Goal: Contribute content: Add original content to the website for others to see

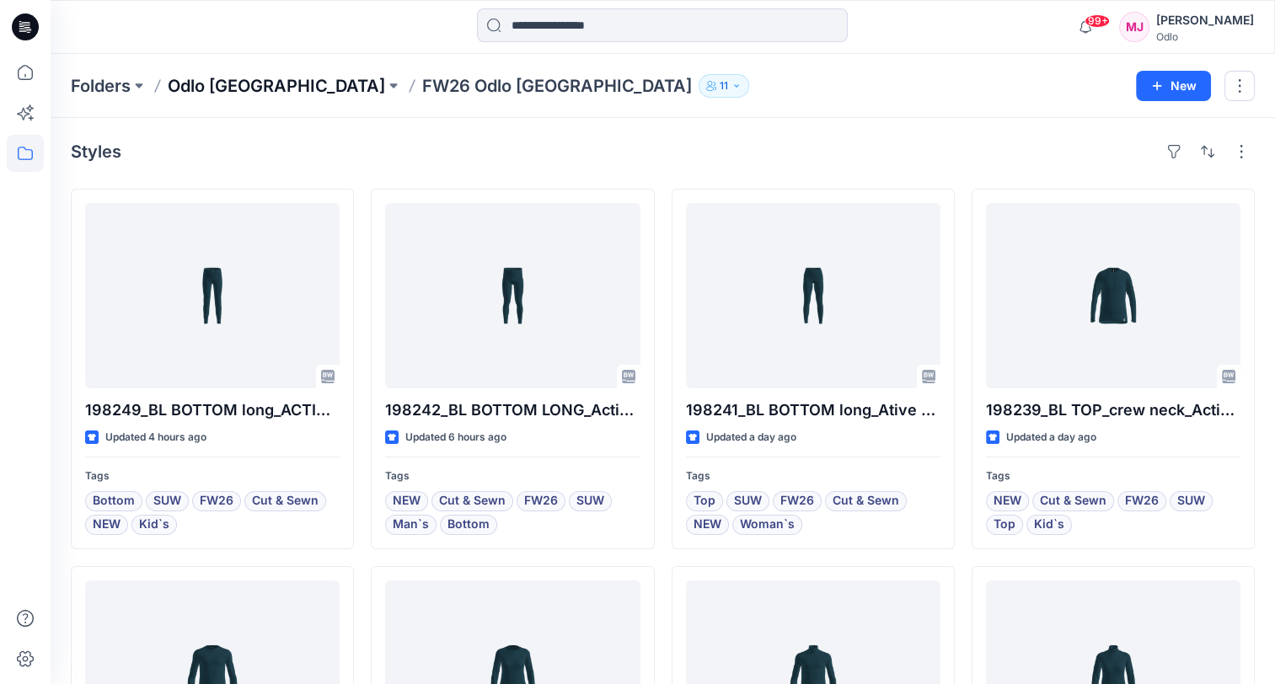
click at [255, 80] on p "Odlo [GEOGRAPHIC_DATA]" at bounding box center [276, 86] width 217 height 24
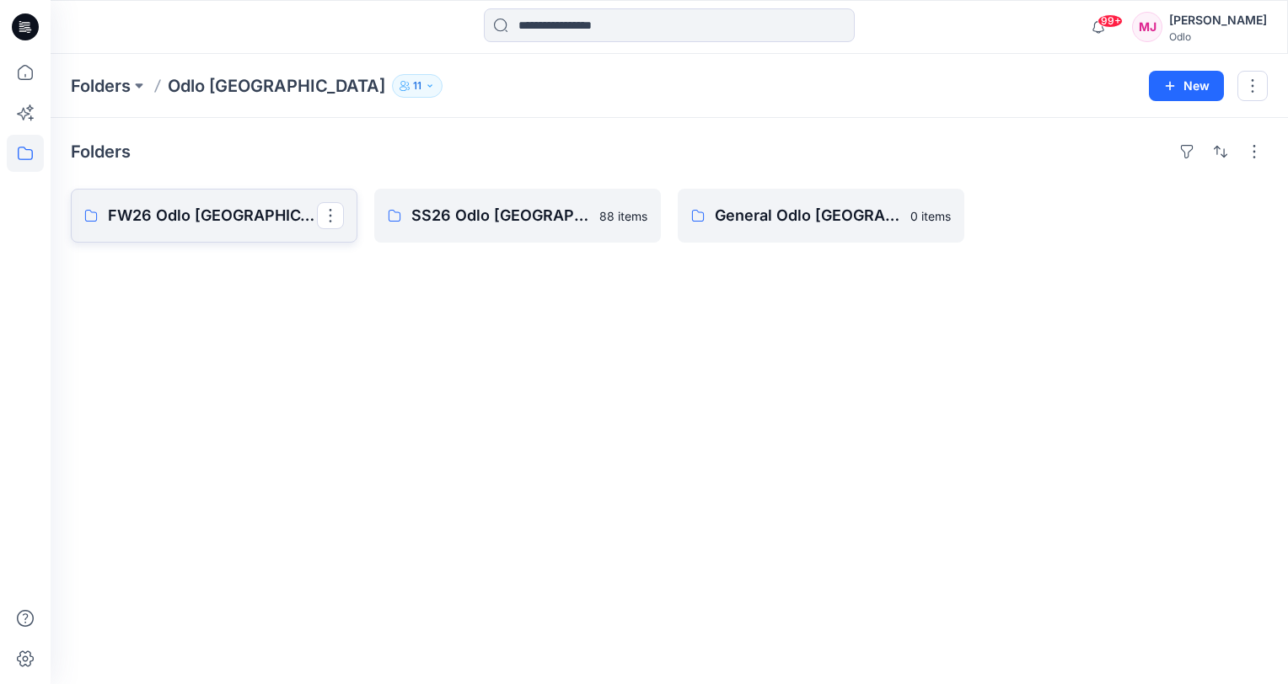
click at [226, 222] on p "FW26 Odlo [GEOGRAPHIC_DATA]" at bounding box center [212, 216] width 209 height 24
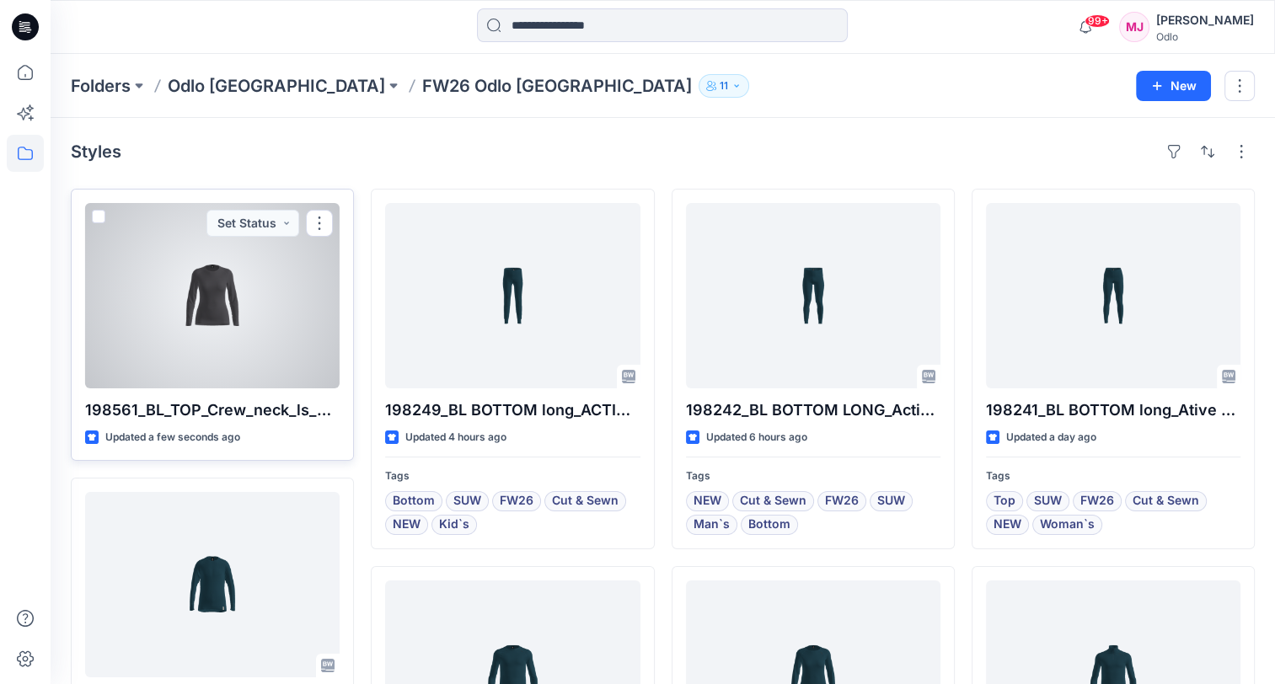
click at [243, 356] on div at bounding box center [212, 295] width 255 height 185
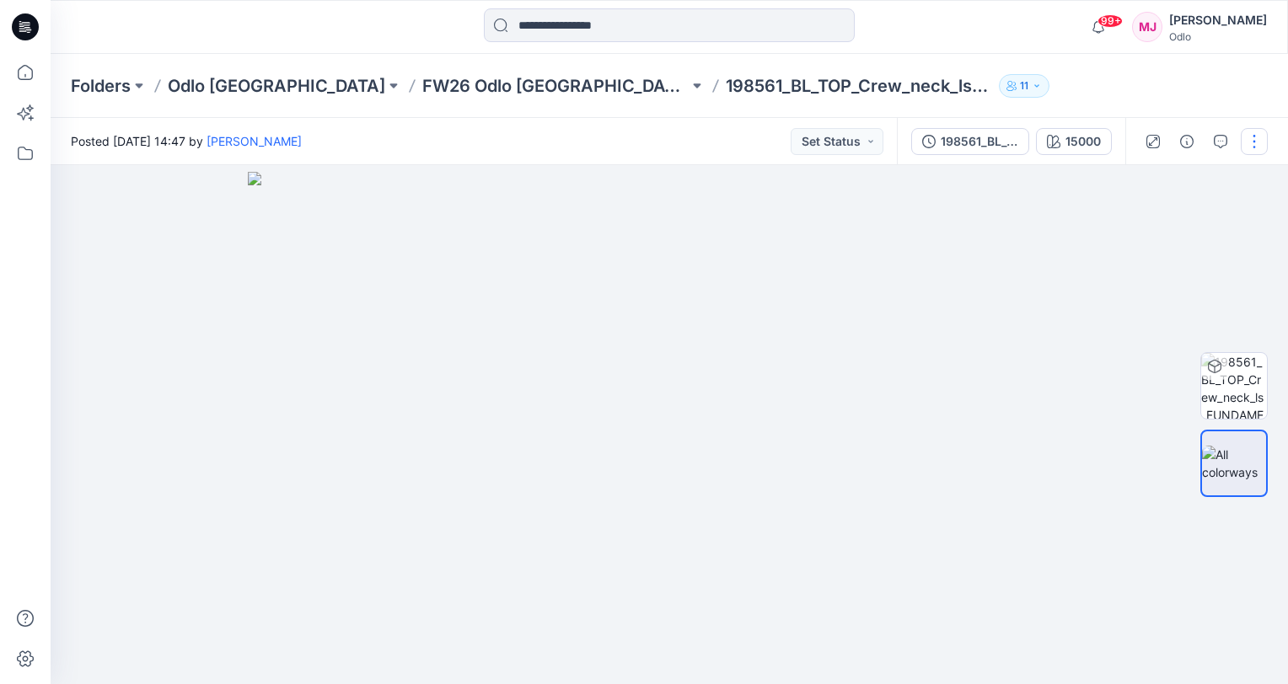
click at [1244, 145] on button "button" at bounding box center [1254, 141] width 27 height 27
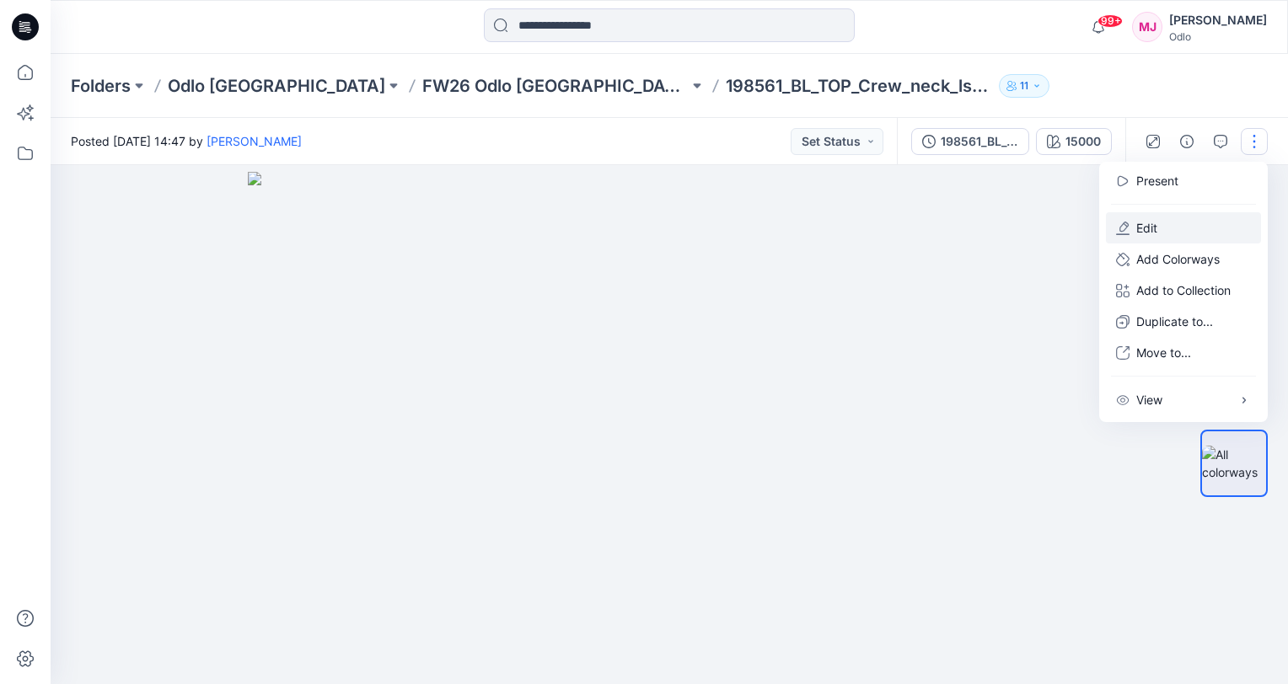
click at [1161, 217] on button "Edit" at bounding box center [1183, 227] width 155 height 31
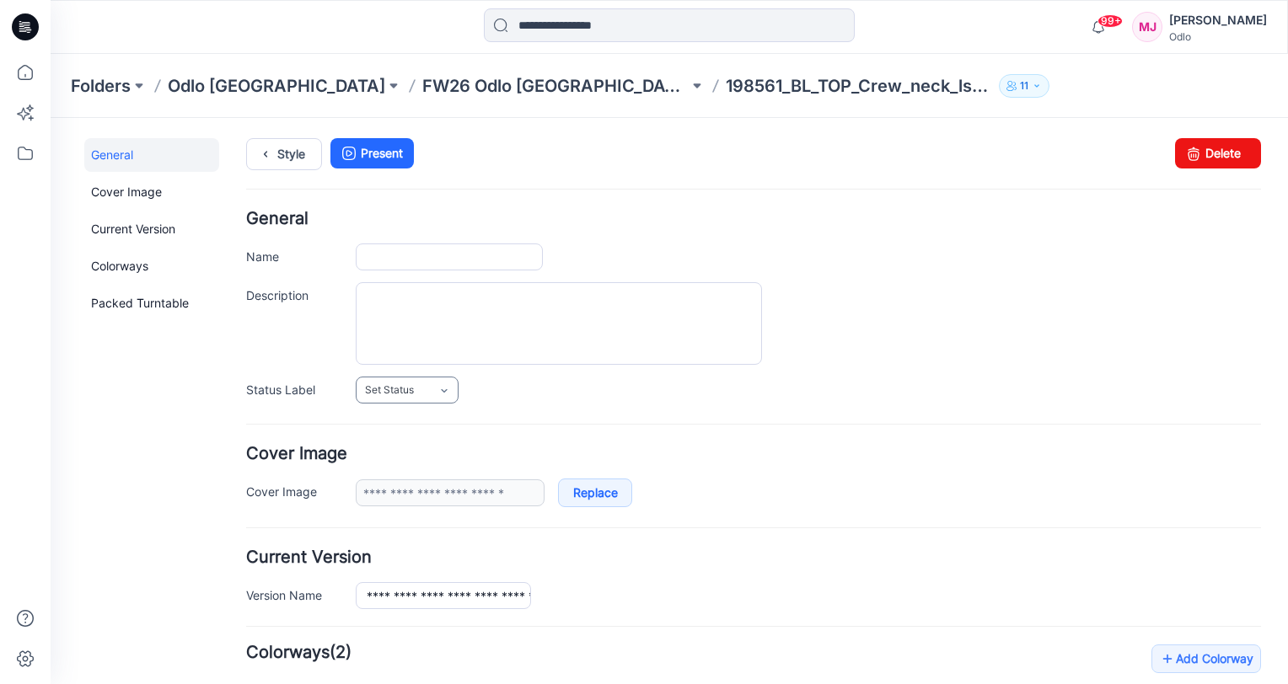
type input "**********"
type input "*****"
type input "**********"
click at [464, 88] on p "FW26 Odlo [GEOGRAPHIC_DATA]" at bounding box center [555, 86] width 266 height 24
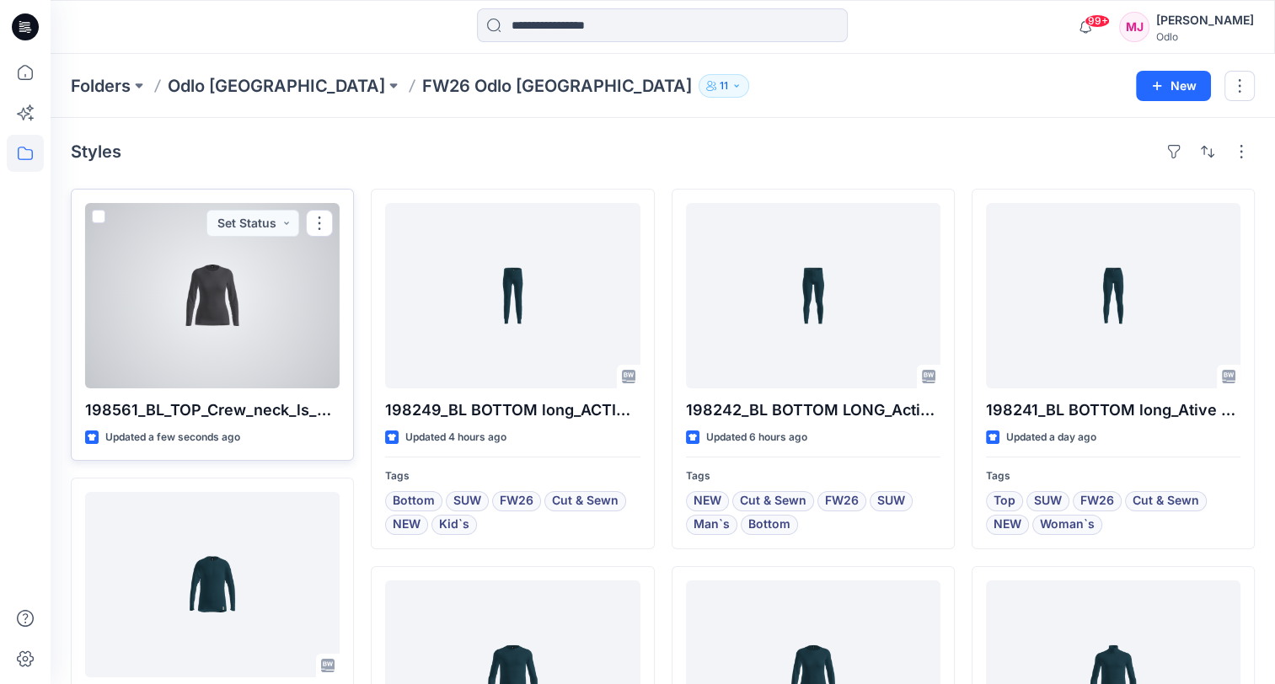
click at [257, 351] on div at bounding box center [212, 295] width 255 height 185
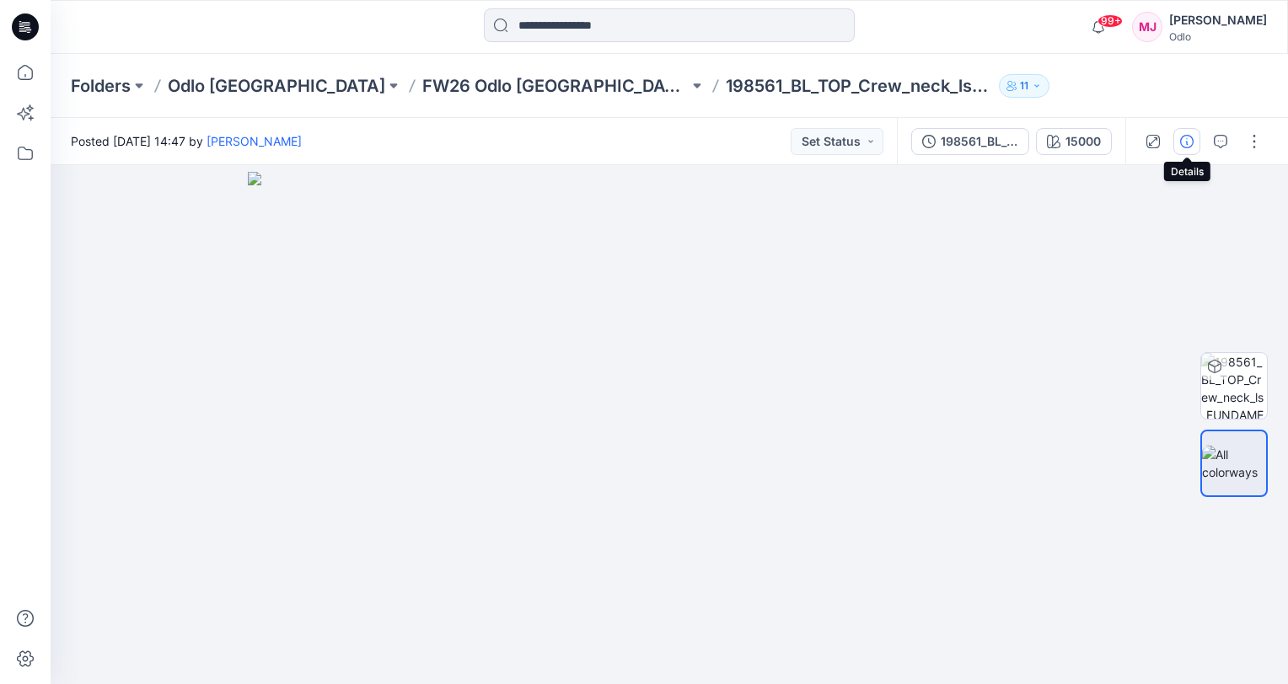
click at [1184, 143] on icon "button" at bounding box center [1186, 141] width 13 height 13
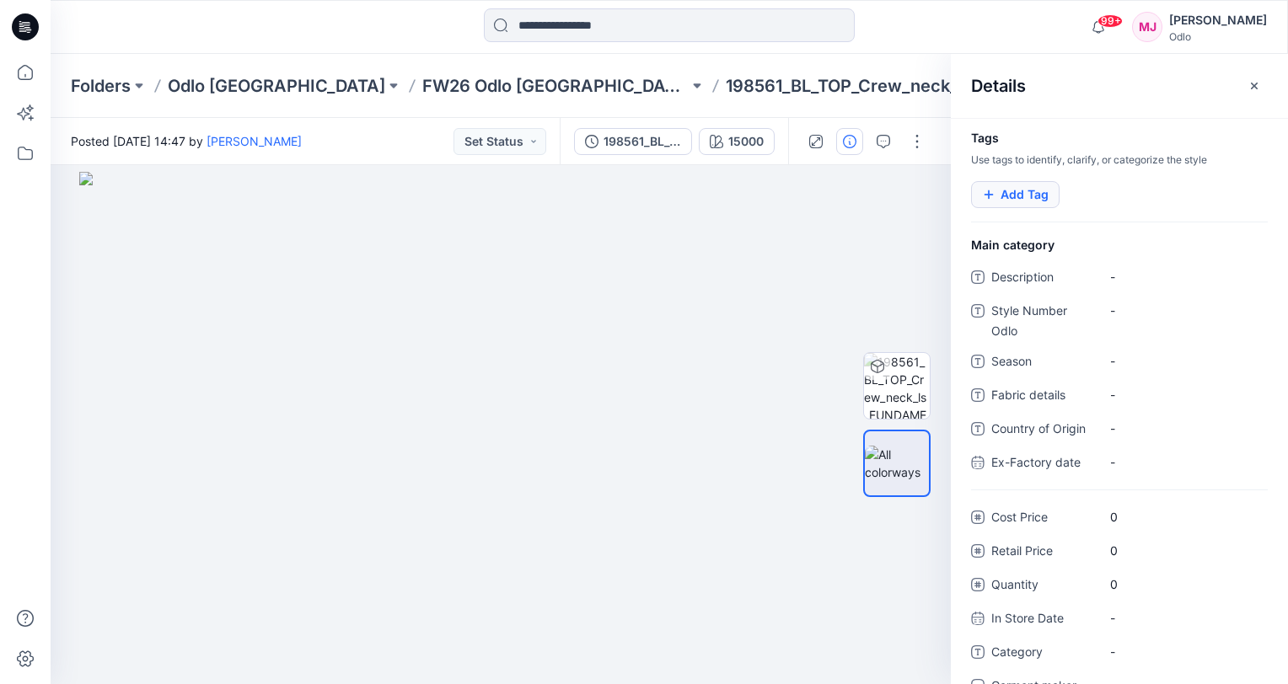
click at [1042, 190] on button "Add Tag" at bounding box center [1015, 194] width 88 height 27
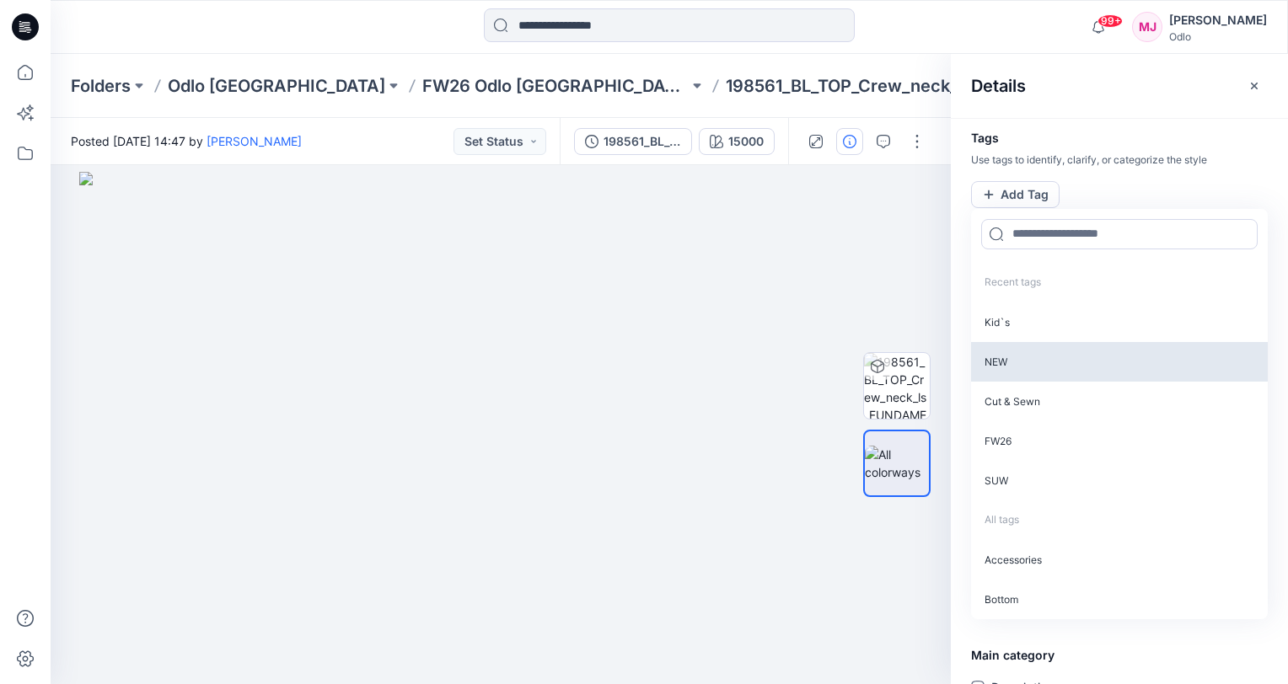
click at [1021, 360] on p "NEW" at bounding box center [1119, 362] width 297 height 40
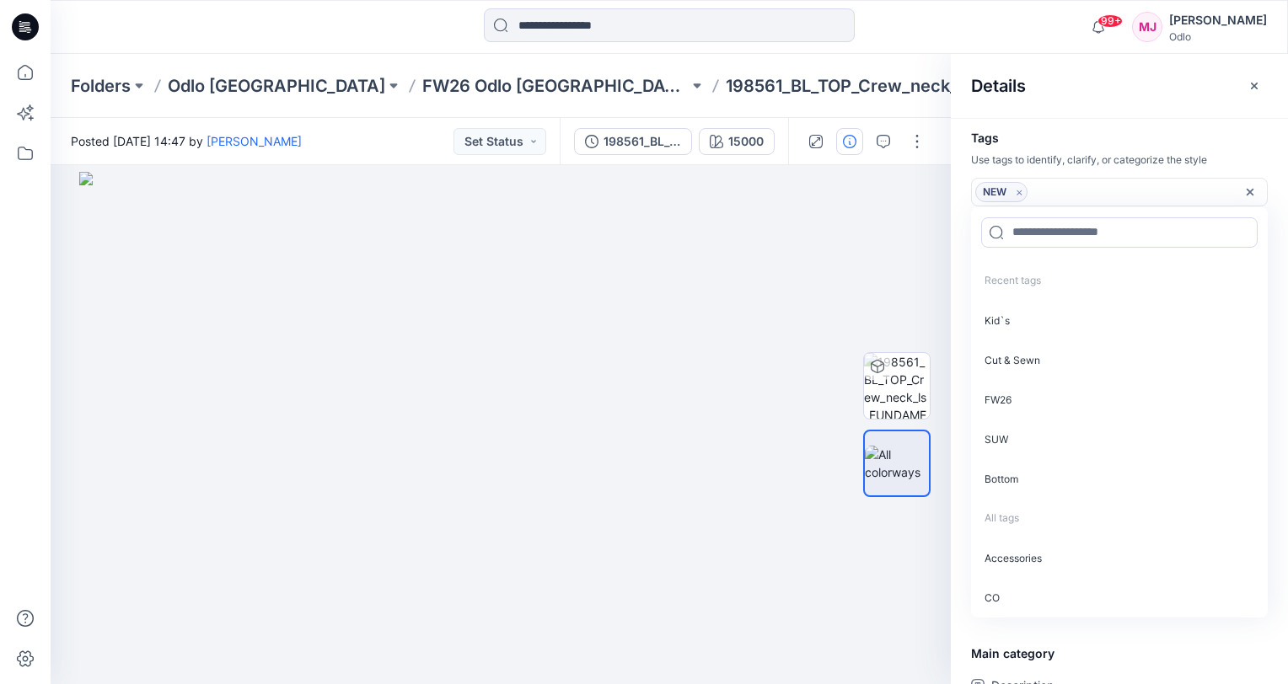
click at [1021, 360] on p "Cut & Sewn" at bounding box center [1119, 360] width 297 height 40
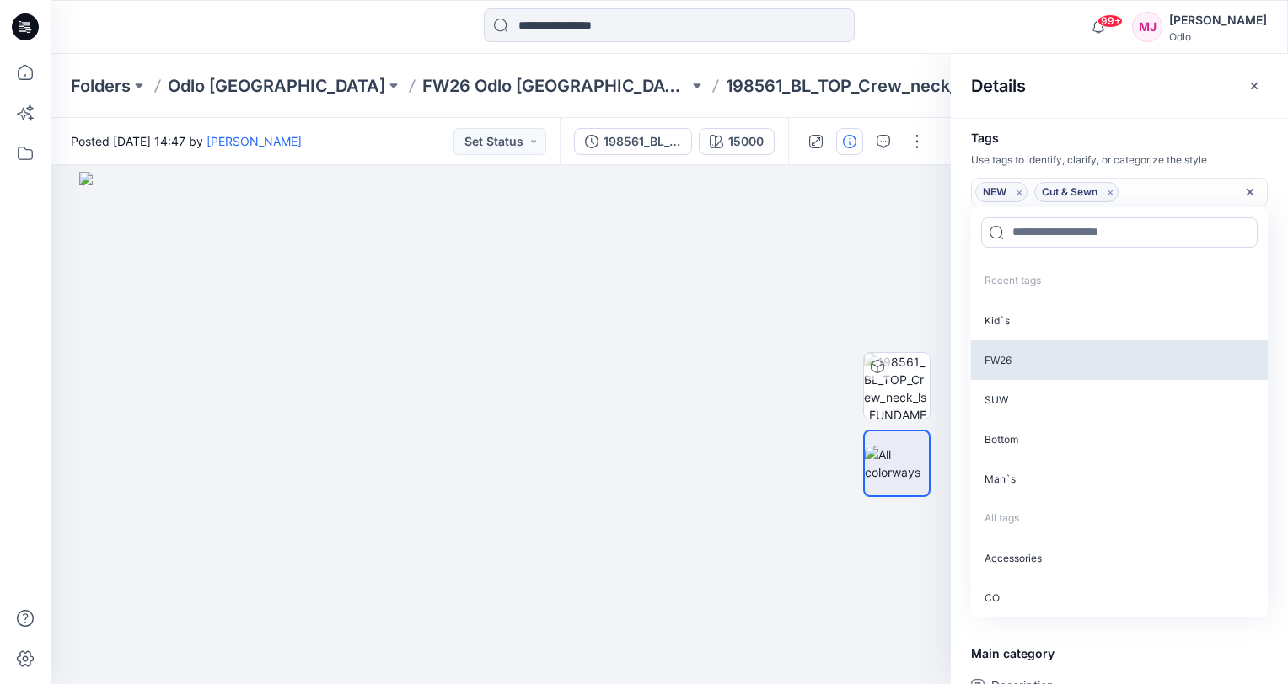
click at [1021, 360] on p "FW26" at bounding box center [1119, 360] width 297 height 40
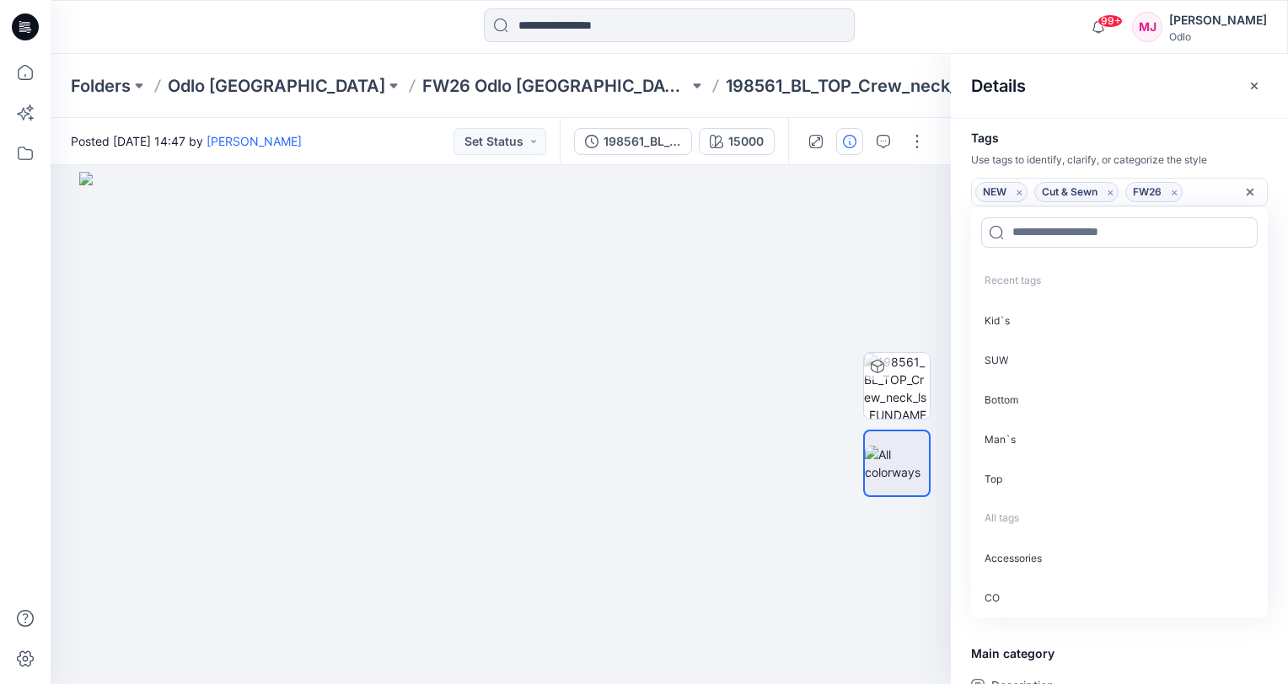
click at [1021, 360] on p "SUW" at bounding box center [1119, 360] width 297 height 40
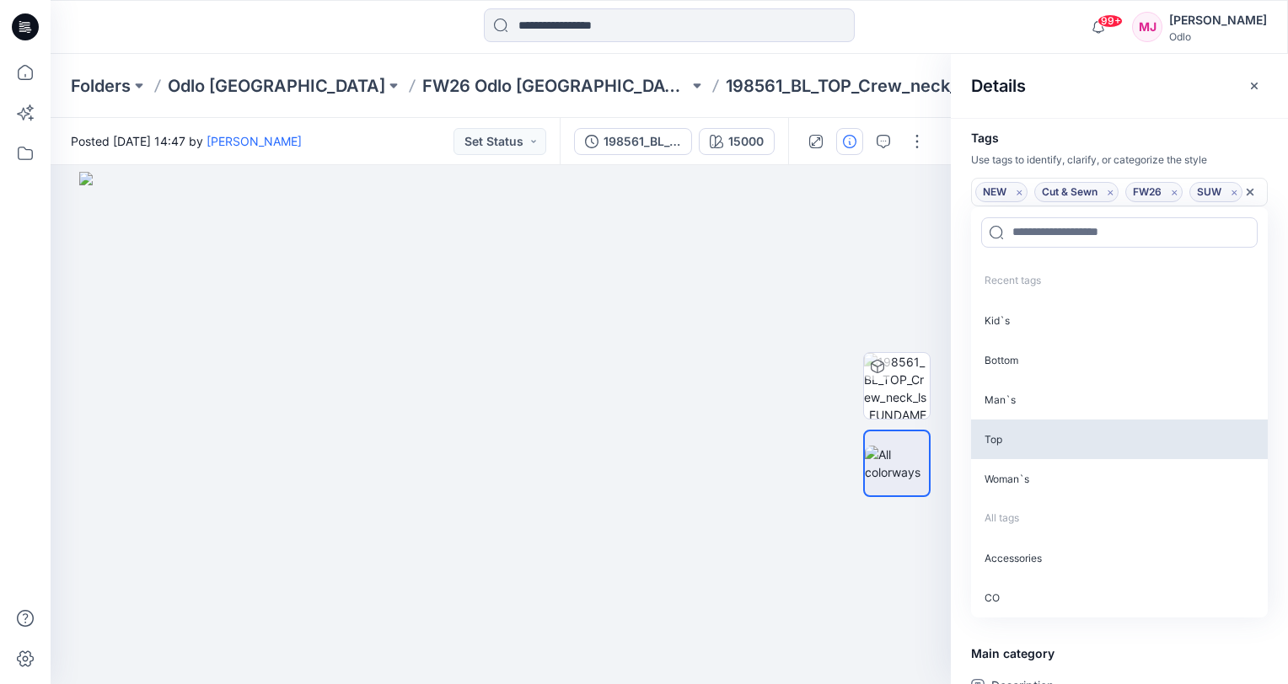
click at [1026, 425] on p "Top" at bounding box center [1119, 440] width 297 height 40
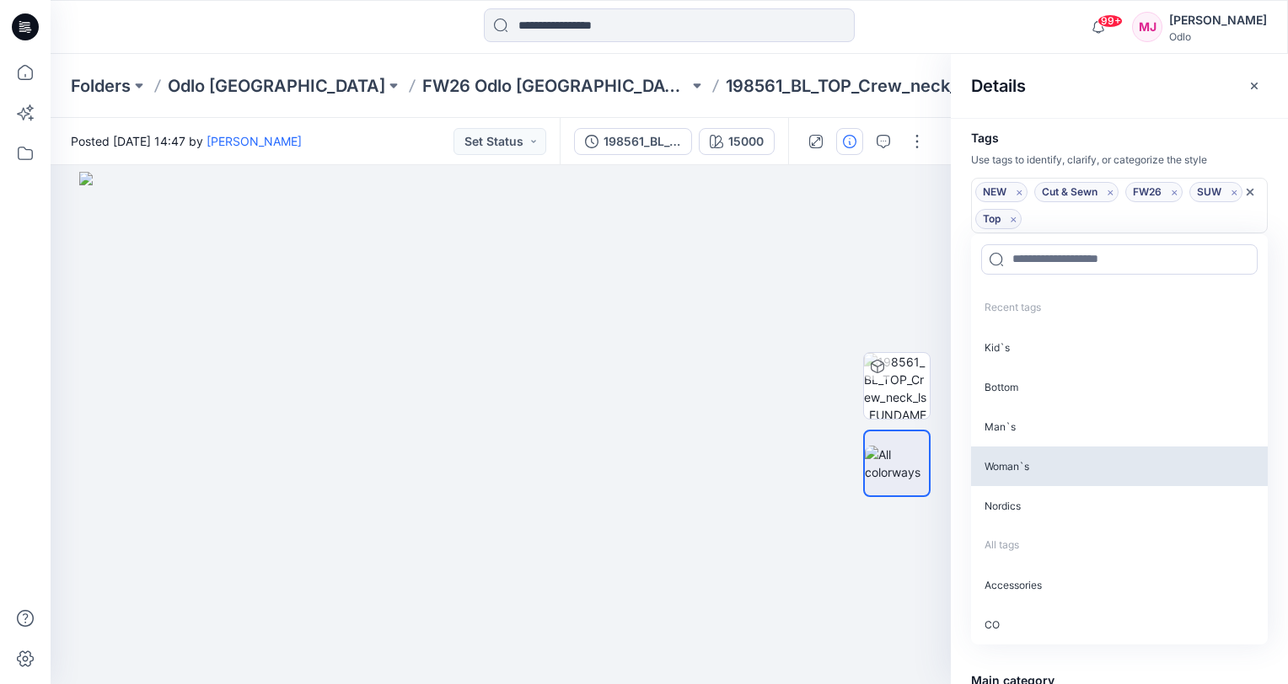
click at [1028, 462] on p "Woman`s" at bounding box center [1119, 467] width 297 height 40
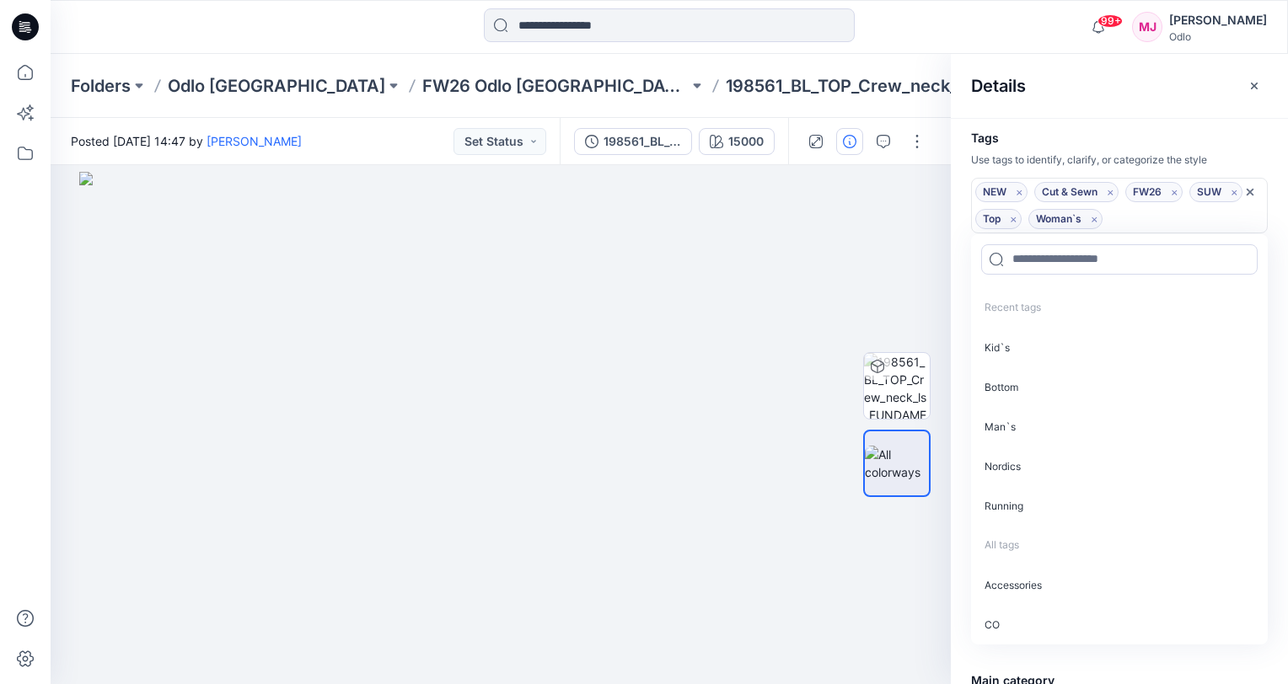
click at [1171, 102] on div "Details" at bounding box center [1119, 85] width 337 height 63
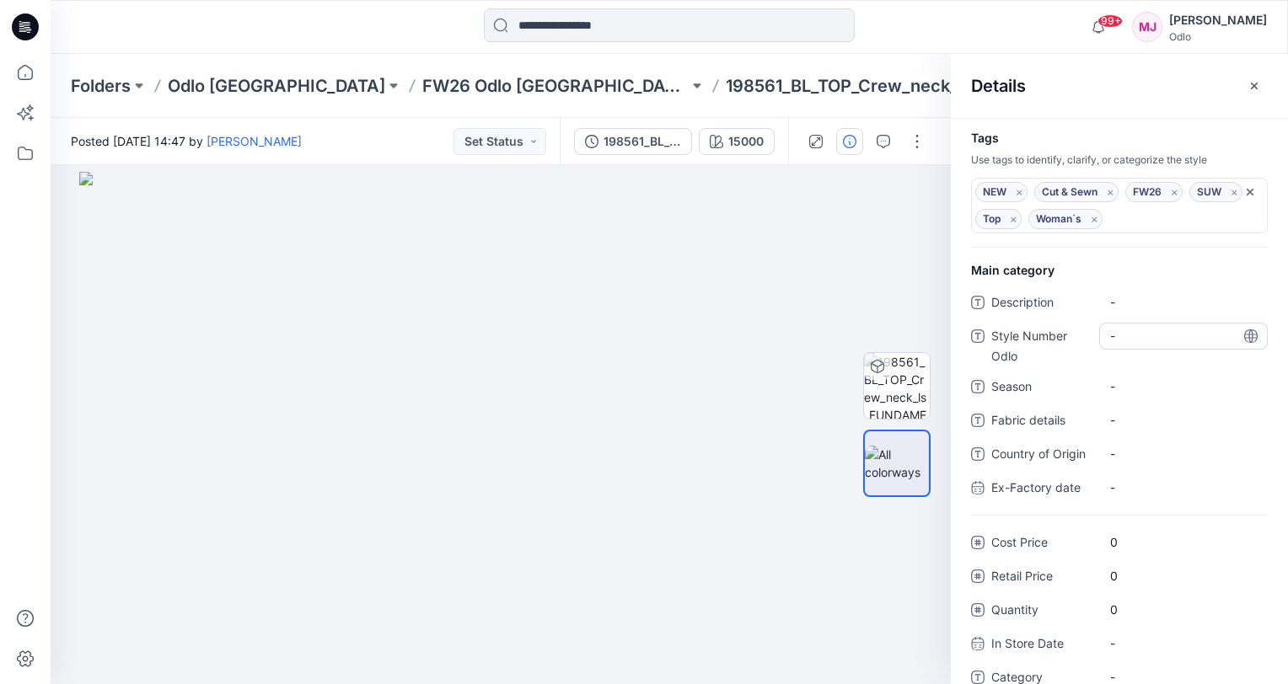
click at [1167, 339] on Odlo "-" at bounding box center [1183, 336] width 147 height 18
type textarea "******"
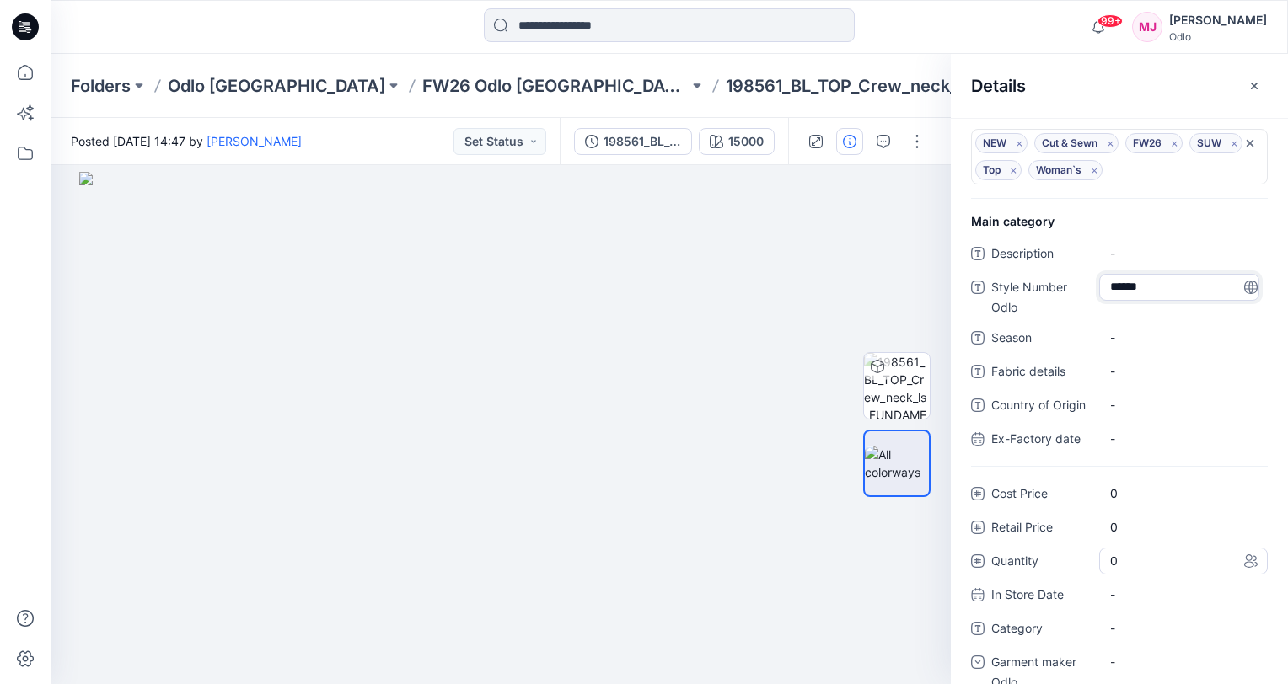
scroll to position [77, 0]
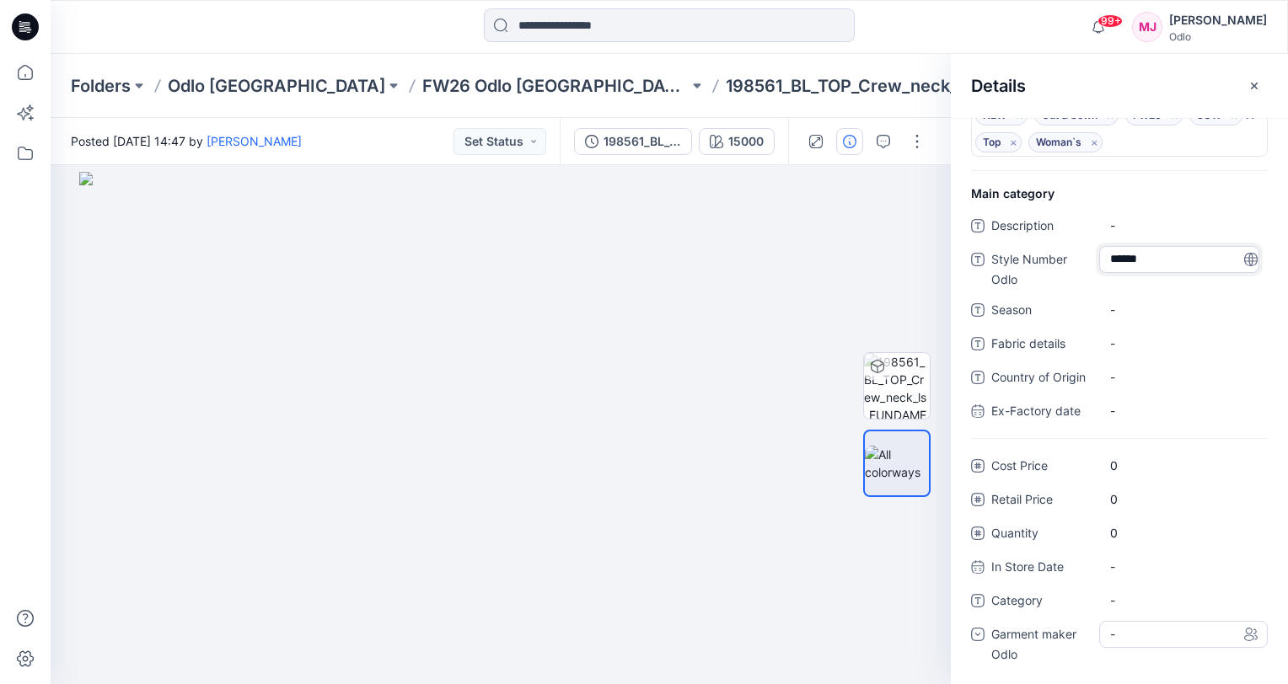
click at [1153, 631] on div "-" at bounding box center [1183, 634] width 169 height 27
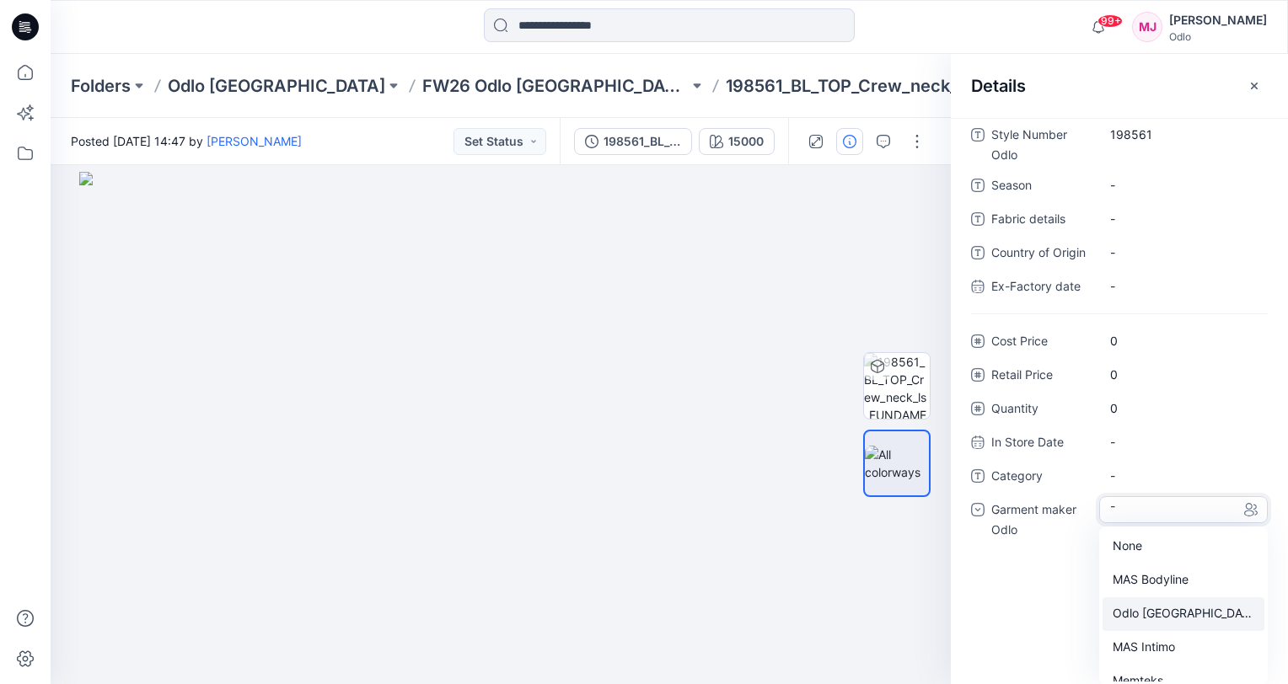
click at [1153, 620] on div "Odlo [GEOGRAPHIC_DATA]" at bounding box center [1183, 615] width 162 height 34
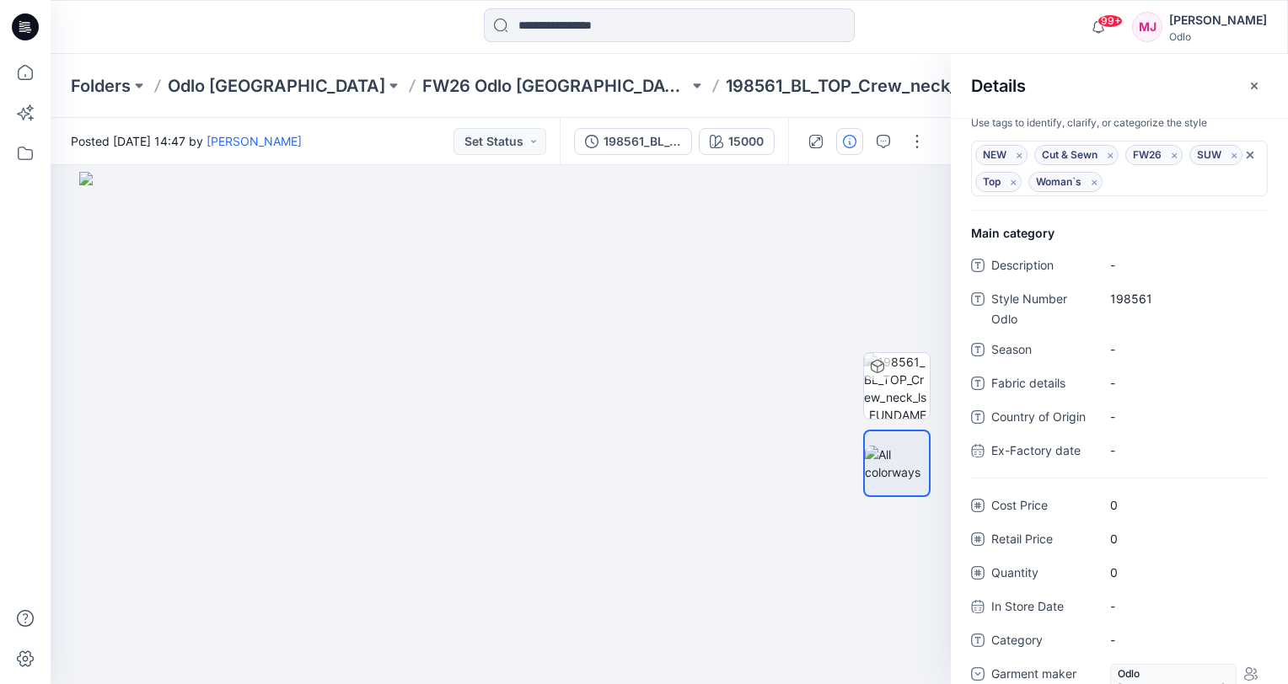
scroll to position [0, 0]
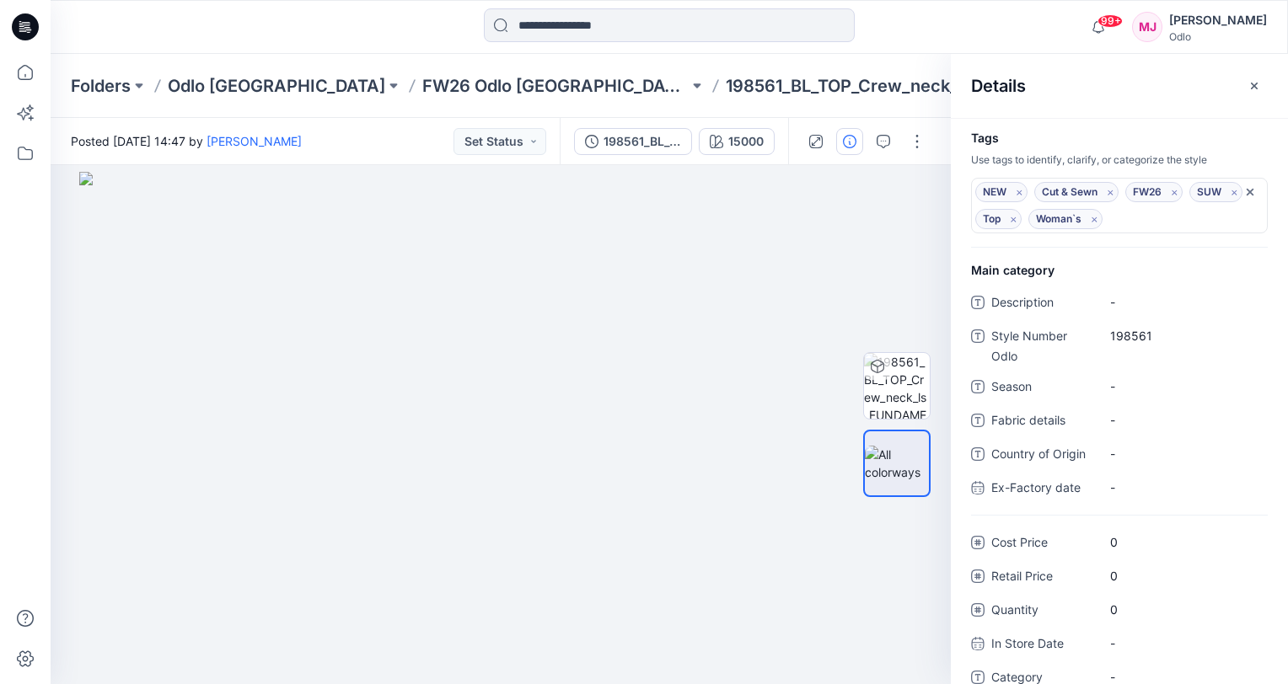
click at [924, 85] on div "Folders Odlo Romania FW26 Odlo Romania 198561_BL_TOP_Crew_neck_ls_FUNDAMENTAL A…" at bounding box center [603, 86] width 1065 height 24
click at [1251, 87] on icon "button" at bounding box center [1254, 85] width 7 height 7
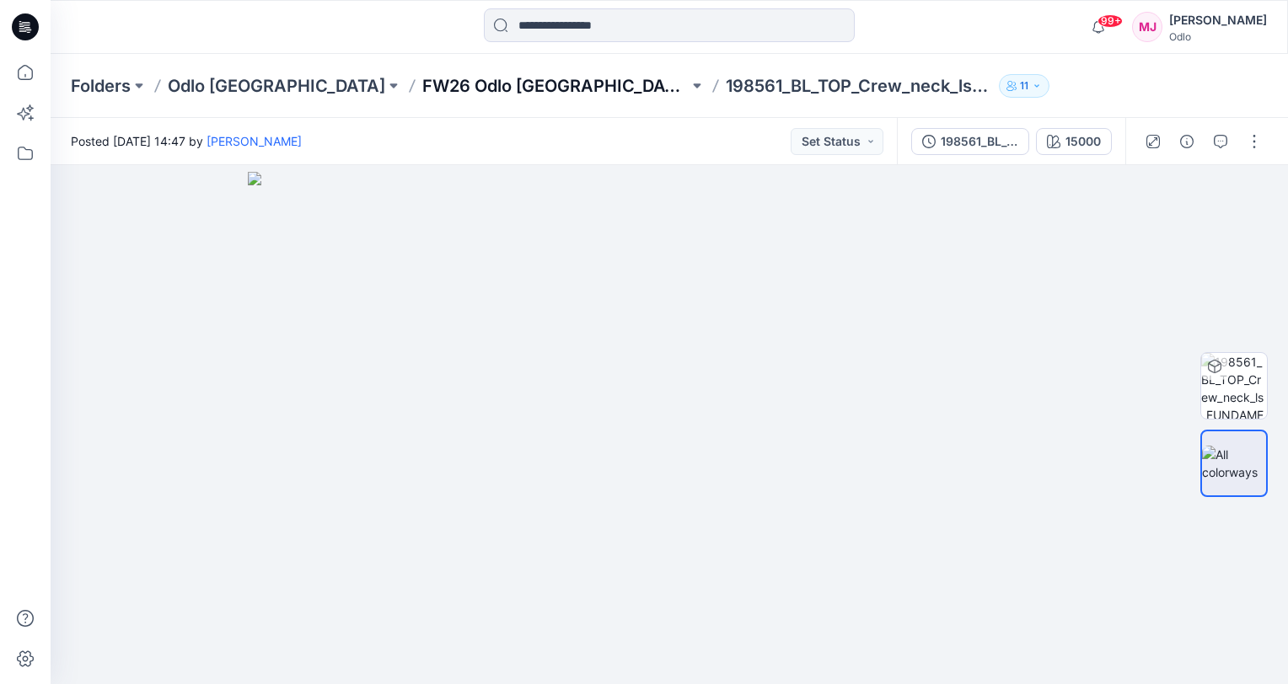
click at [462, 91] on p "FW26 Odlo [GEOGRAPHIC_DATA]" at bounding box center [555, 86] width 266 height 24
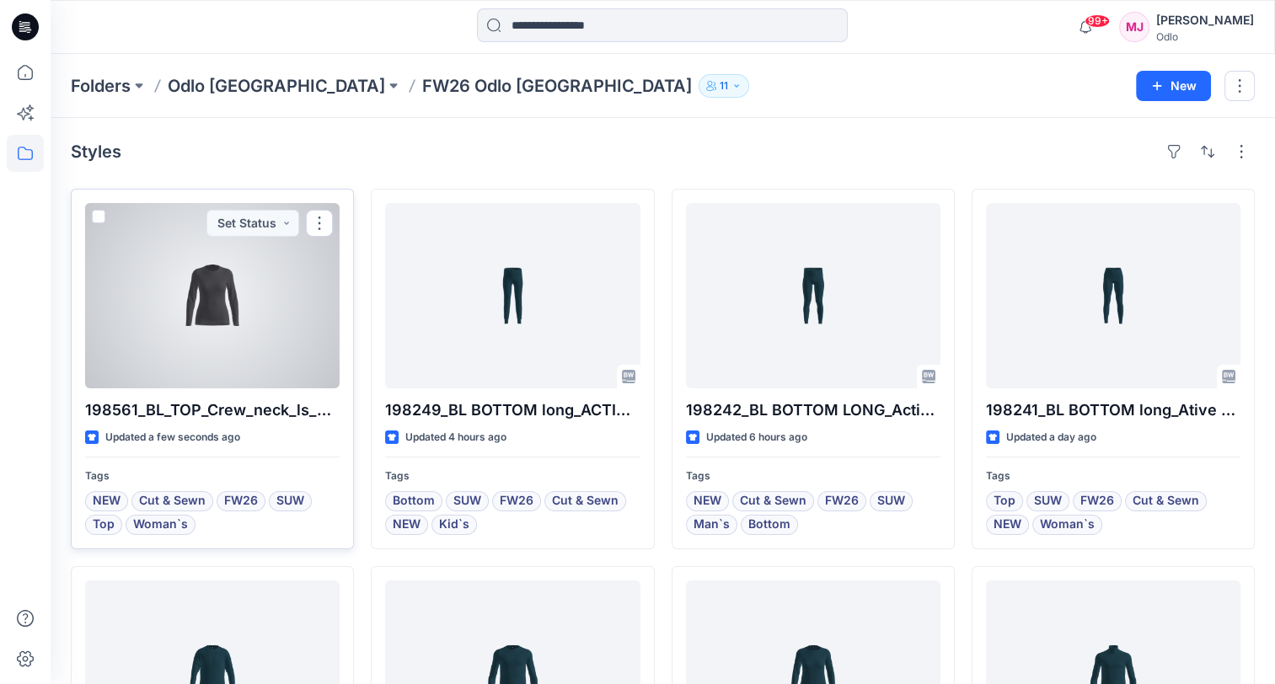
click at [290, 283] on div at bounding box center [212, 295] width 255 height 185
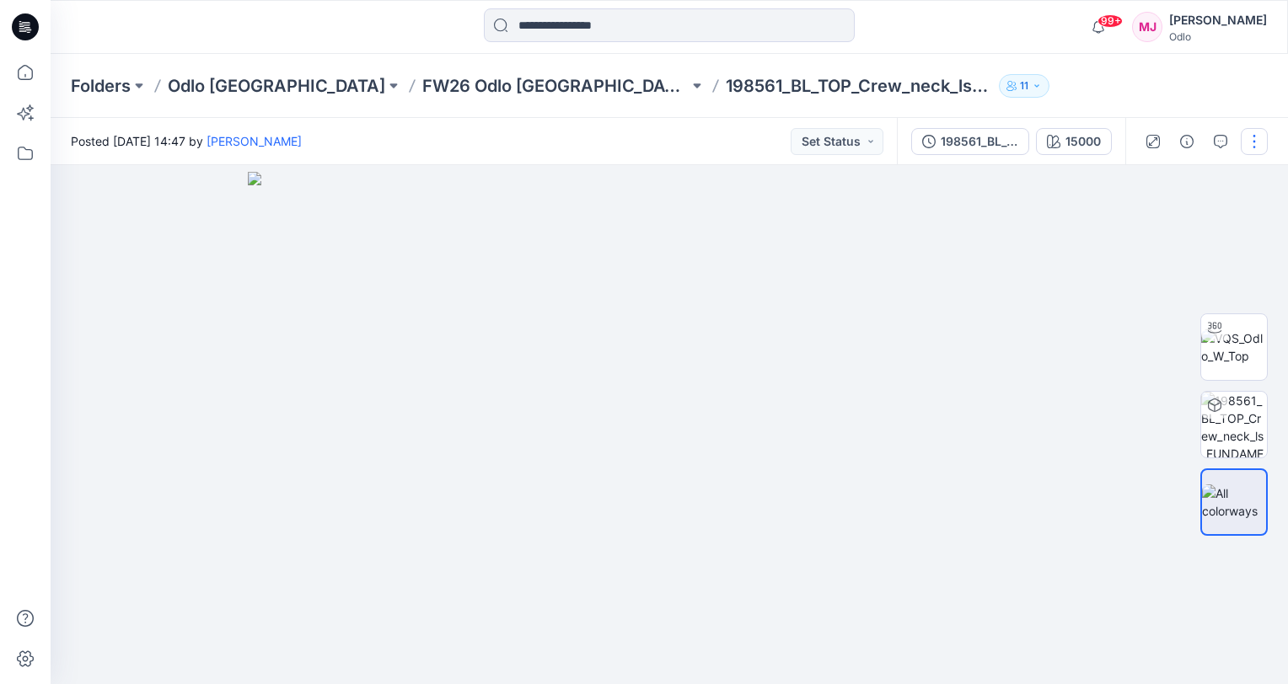
click at [1249, 148] on button "button" at bounding box center [1254, 141] width 27 height 27
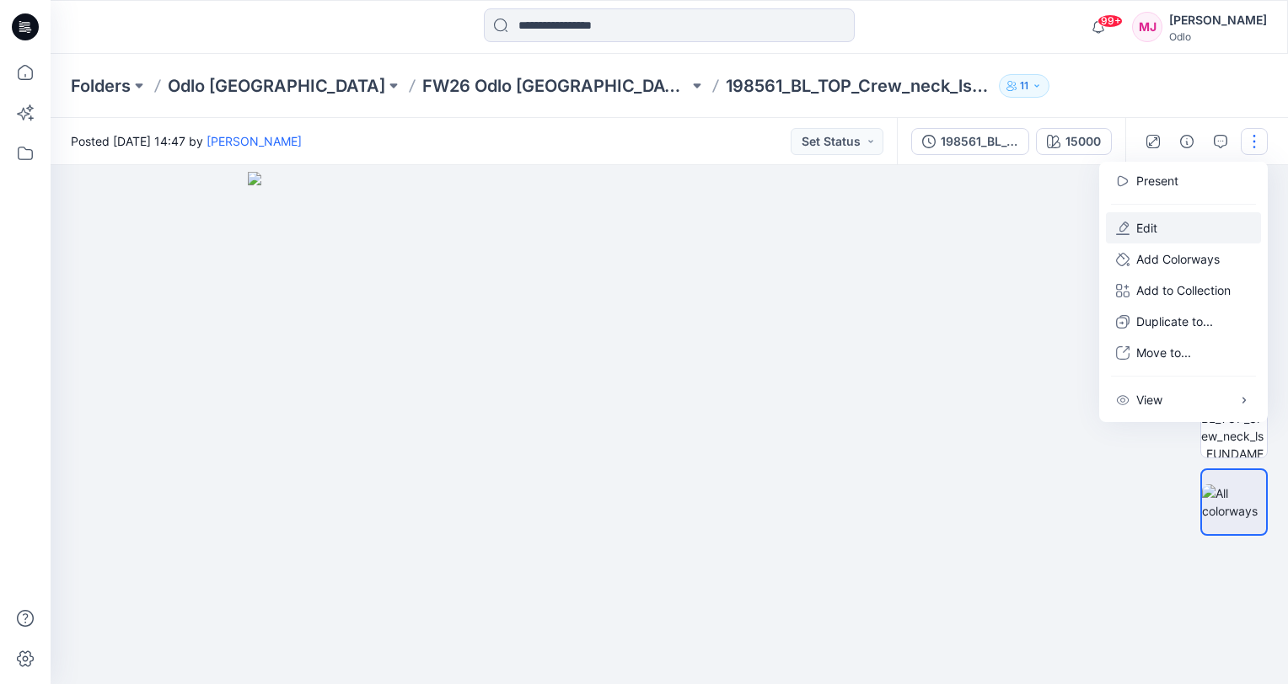
click at [1139, 226] on p "Edit" at bounding box center [1146, 228] width 21 height 18
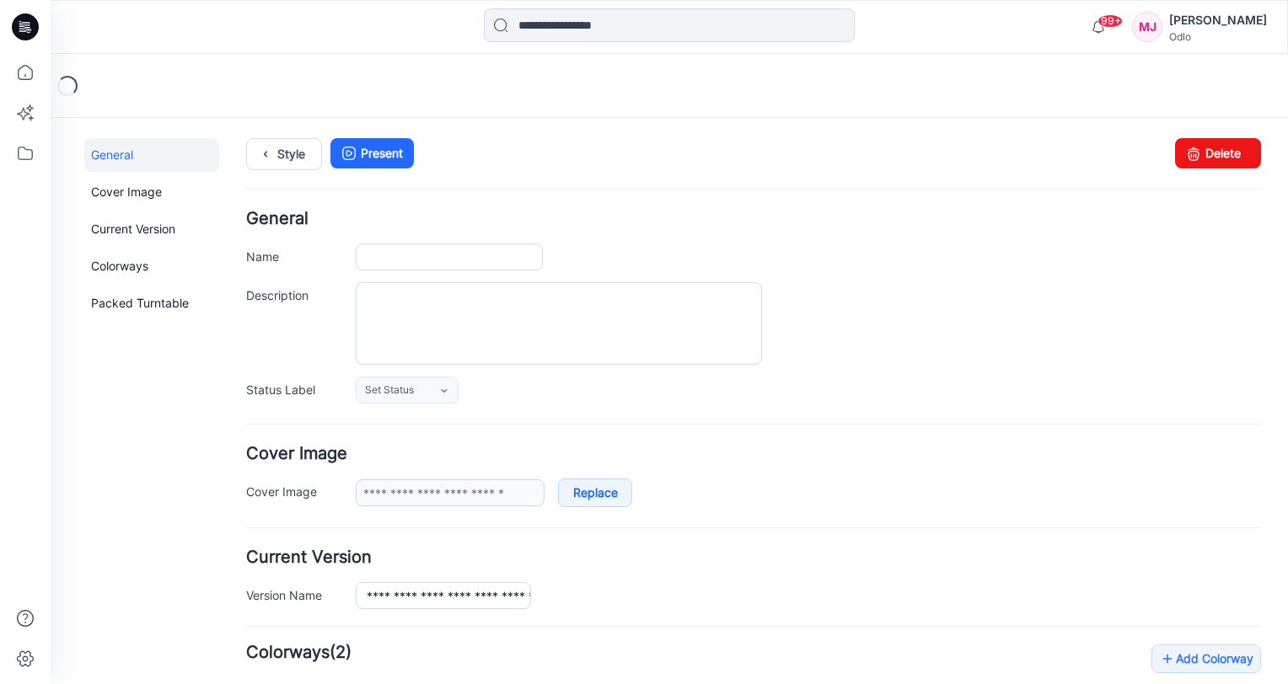
type input "**********"
type input "*****"
type input "**********"
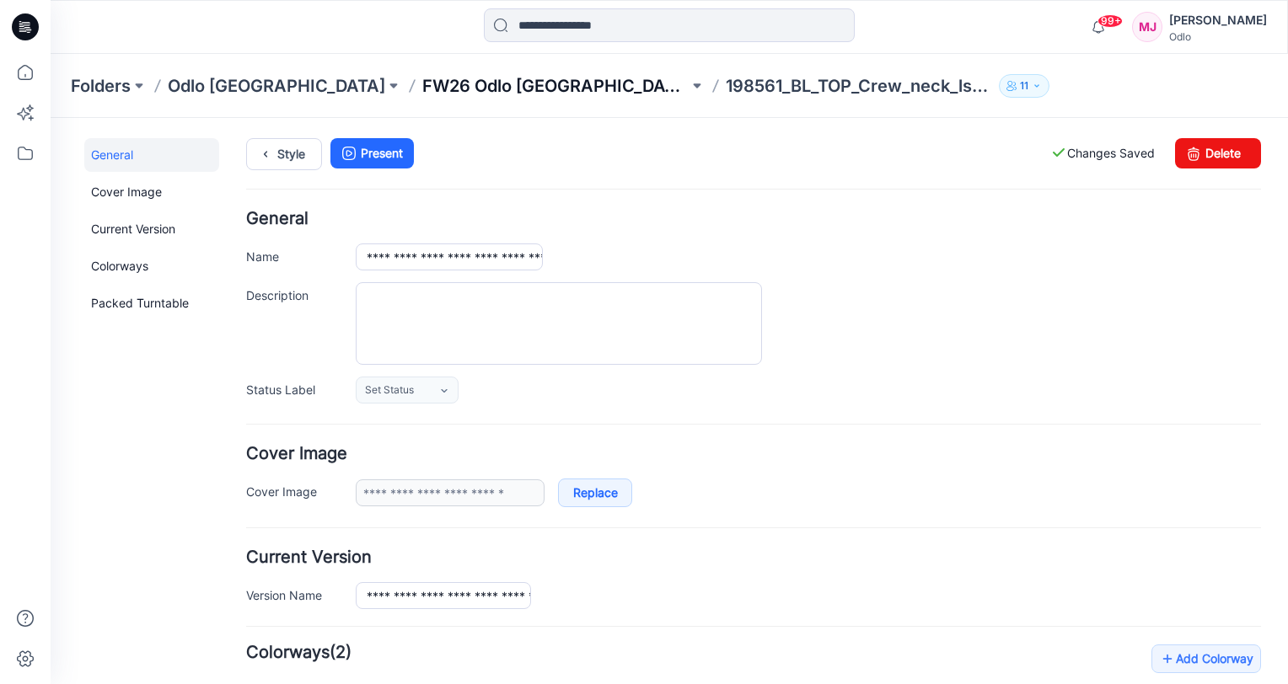
click at [422, 81] on p "FW26 Odlo [GEOGRAPHIC_DATA]" at bounding box center [555, 86] width 266 height 24
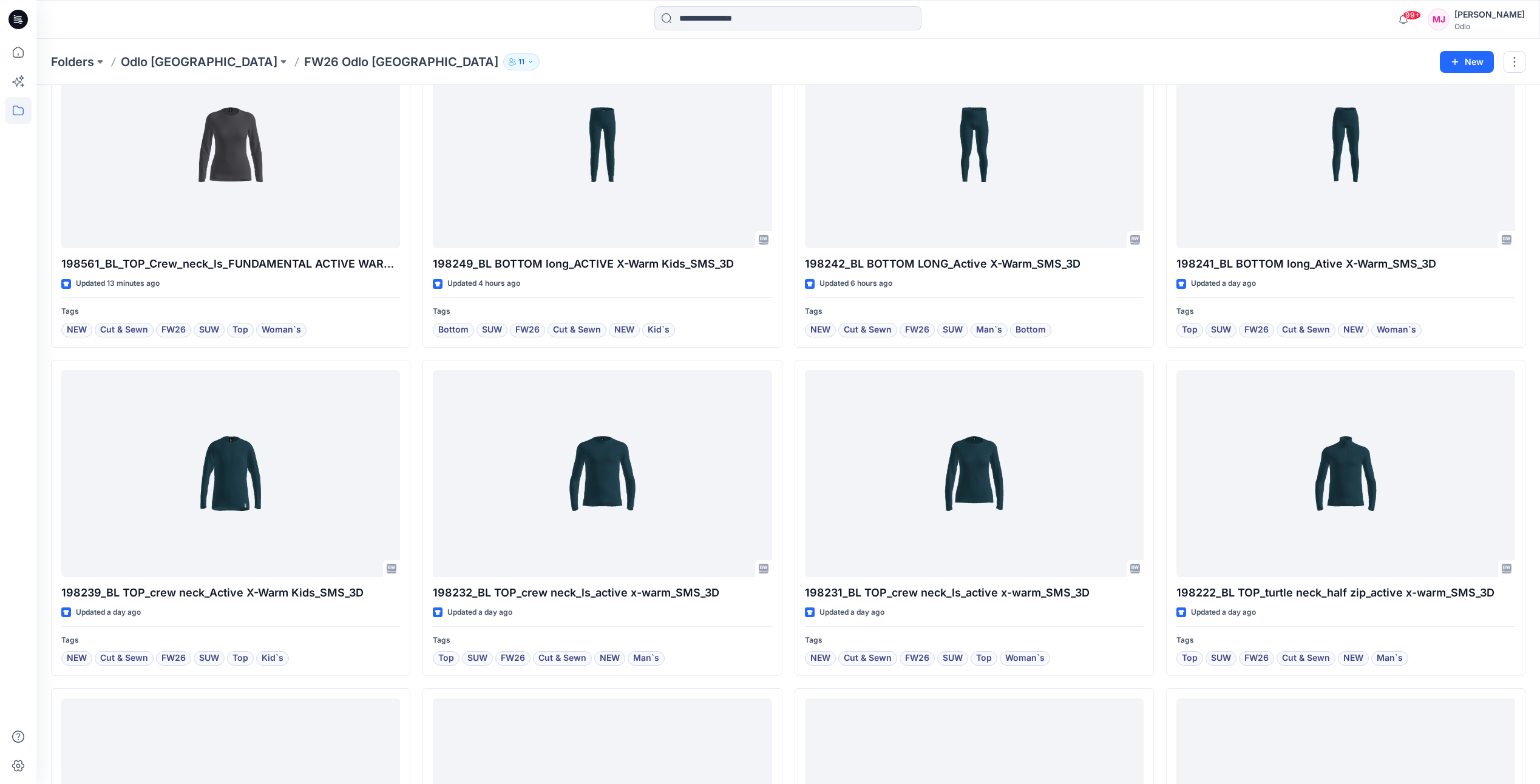
scroll to position [122, 0]
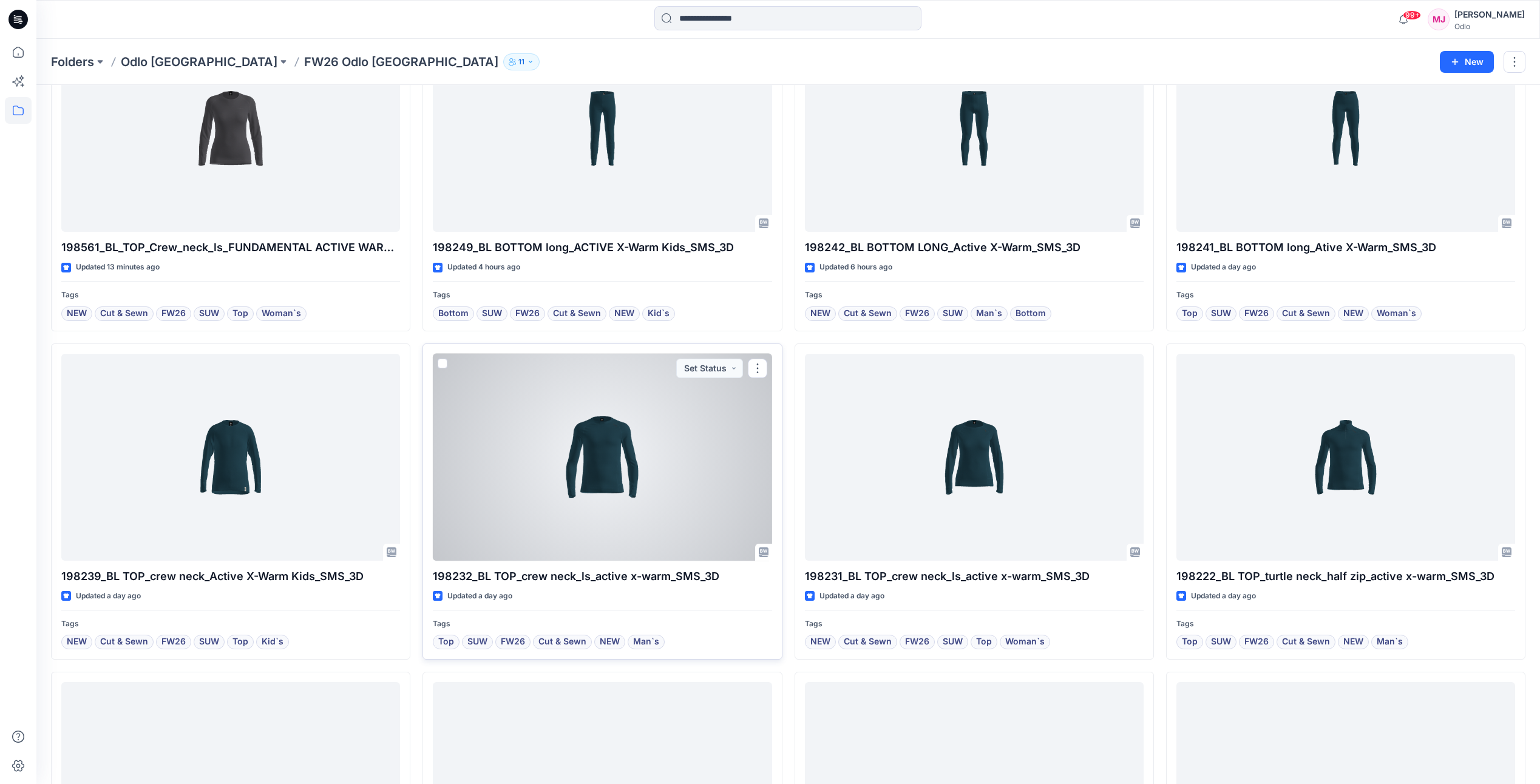
click at [693, 469] on div at bounding box center [602, 456] width 339 height 207
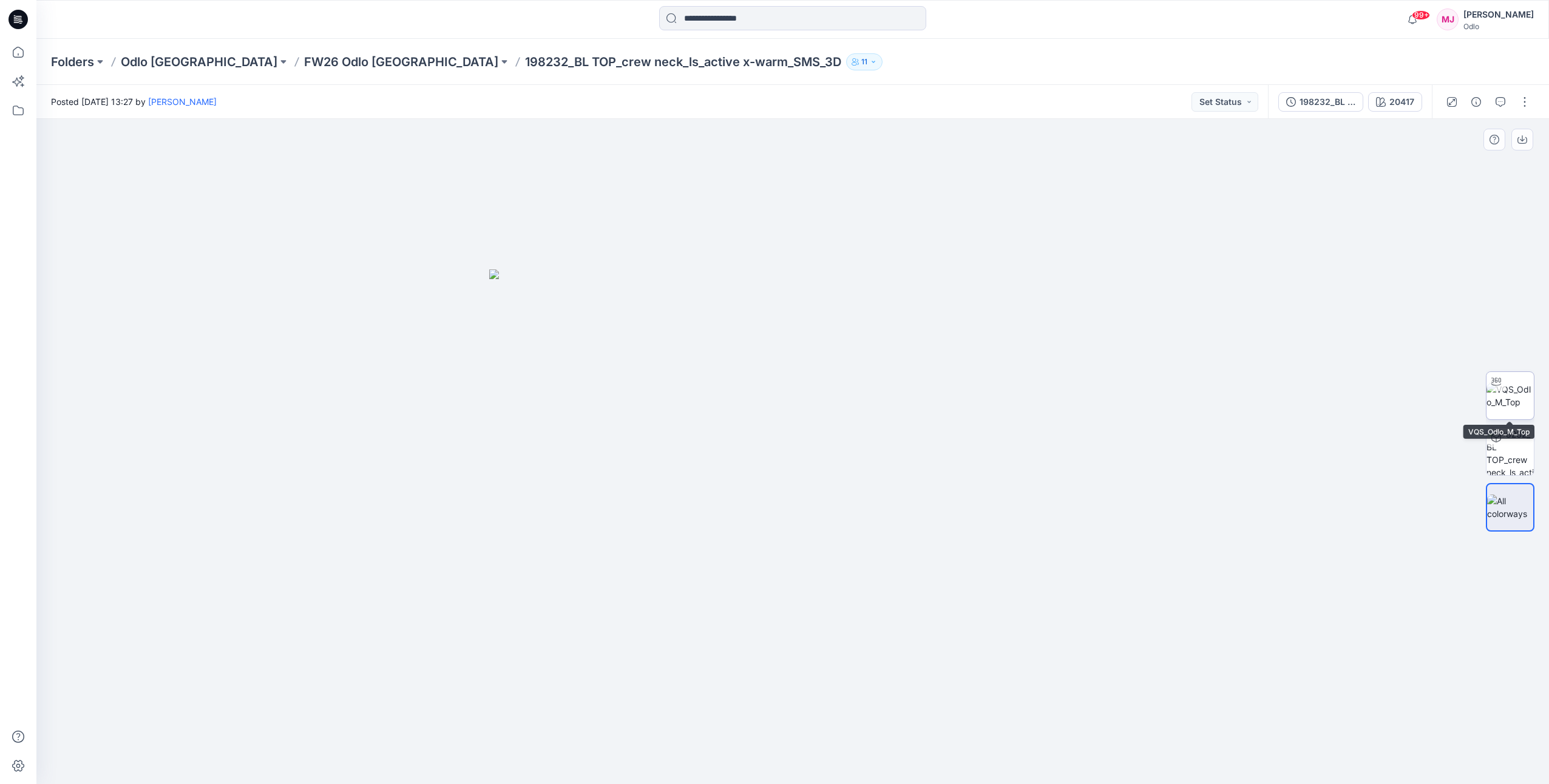
click at [927, 400] on img at bounding box center [1510, 395] width 48 height 25
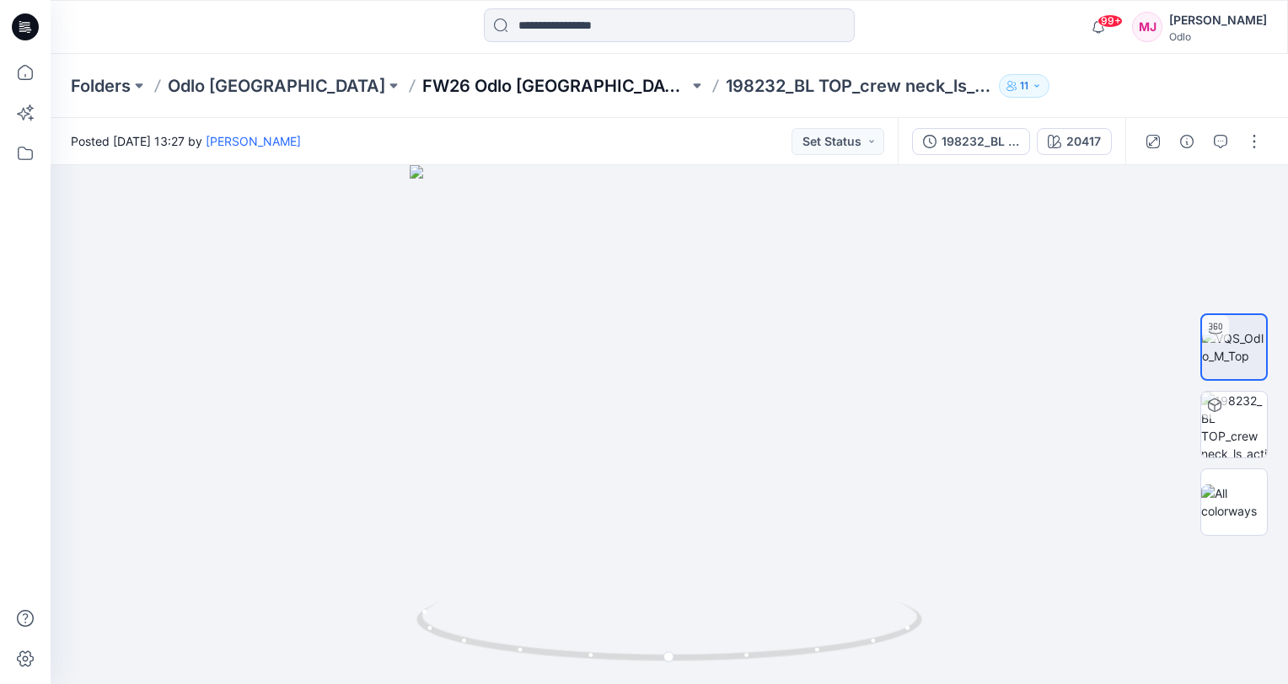
click at [422, 85] on p "FW26 Odlo [GEOGRAPHIC_DATA]" at bounding box center [555, 86] width 266 height 24
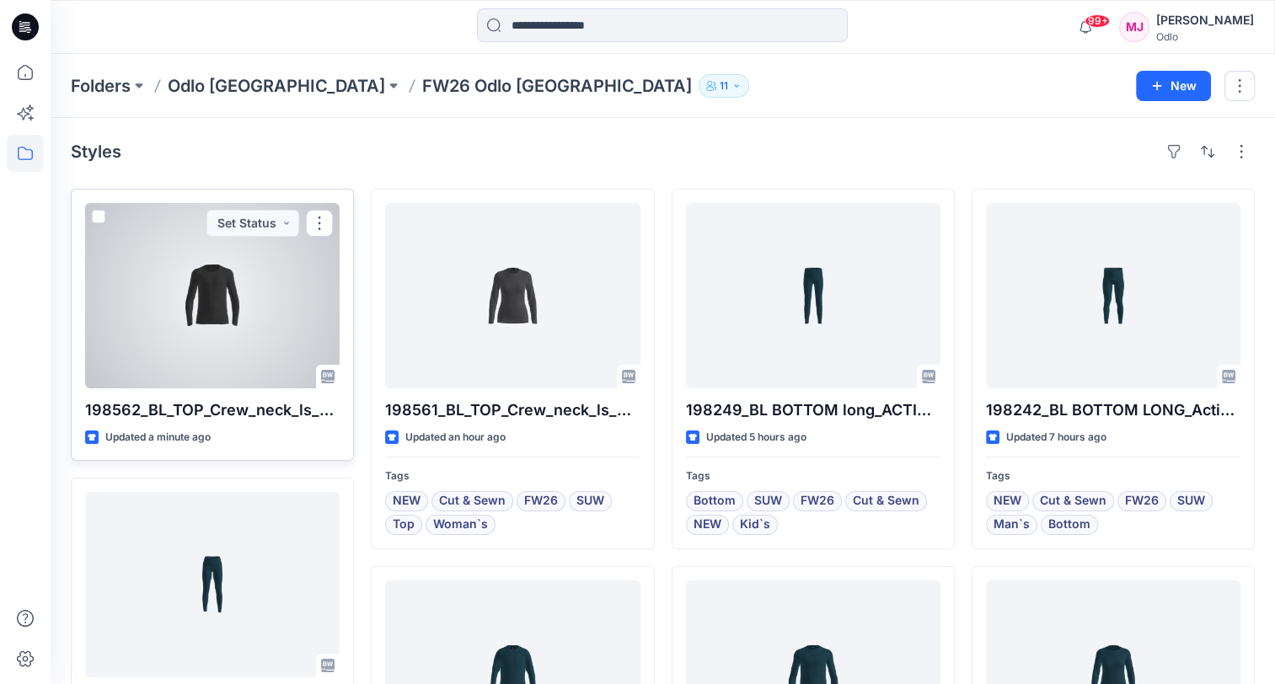
click at [226, 358] on div at bounding box center [212, 295] width 255 height 185
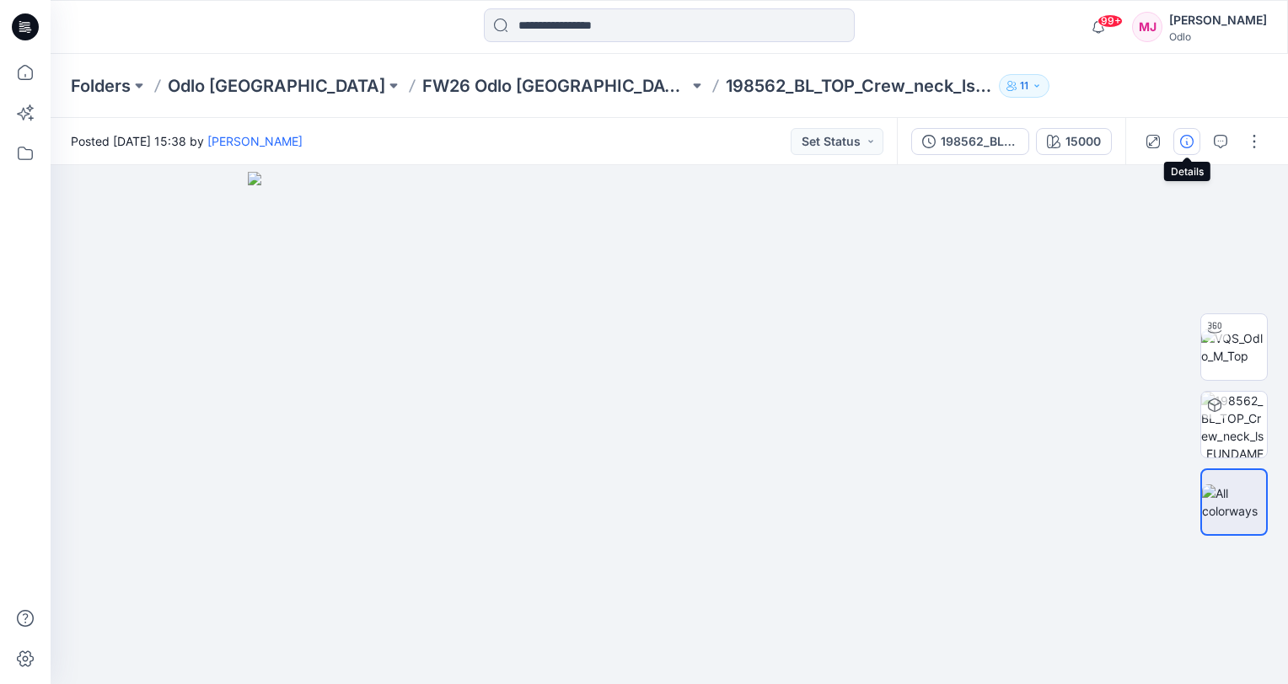
click at [1184, 142] on icon "button" at bounding box center [1186, 141] width 13 height 13
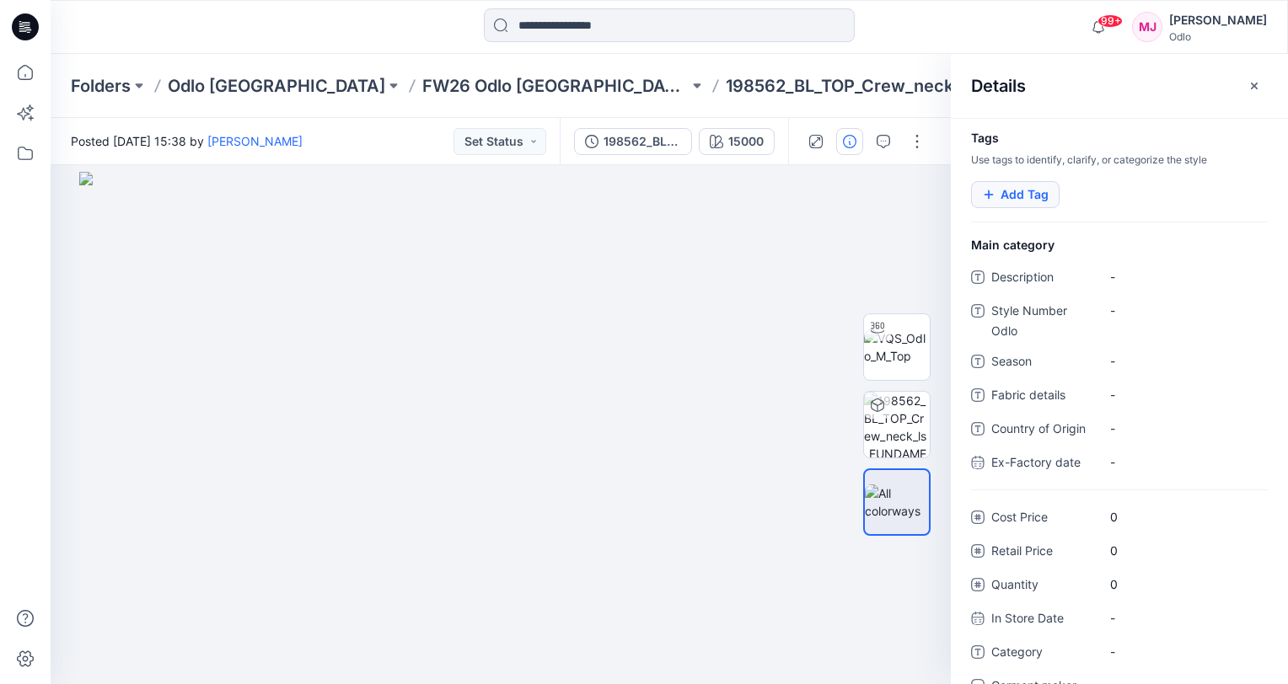
click at [1013, 189] on button "Add Tag" at bounding box center [1015, 194] width 88 height 27
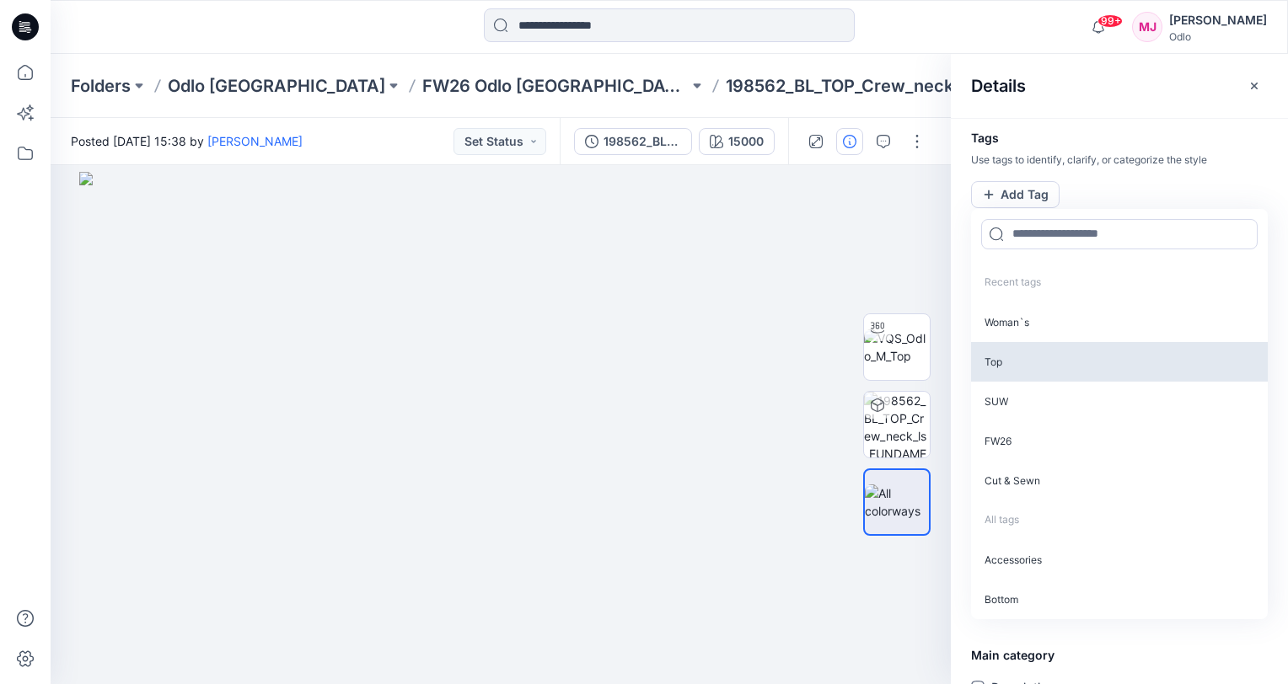
click at [1013, 356] on p "Top" at bounding box center [1119, 362] width 297 height 40
click at [1013, 357] on p "SUW" at bounding box center [1119, 360] width 297 height 40
click at [1013, 358] on p "FW26" at bounding box center [1119, 360] width 297 height 40
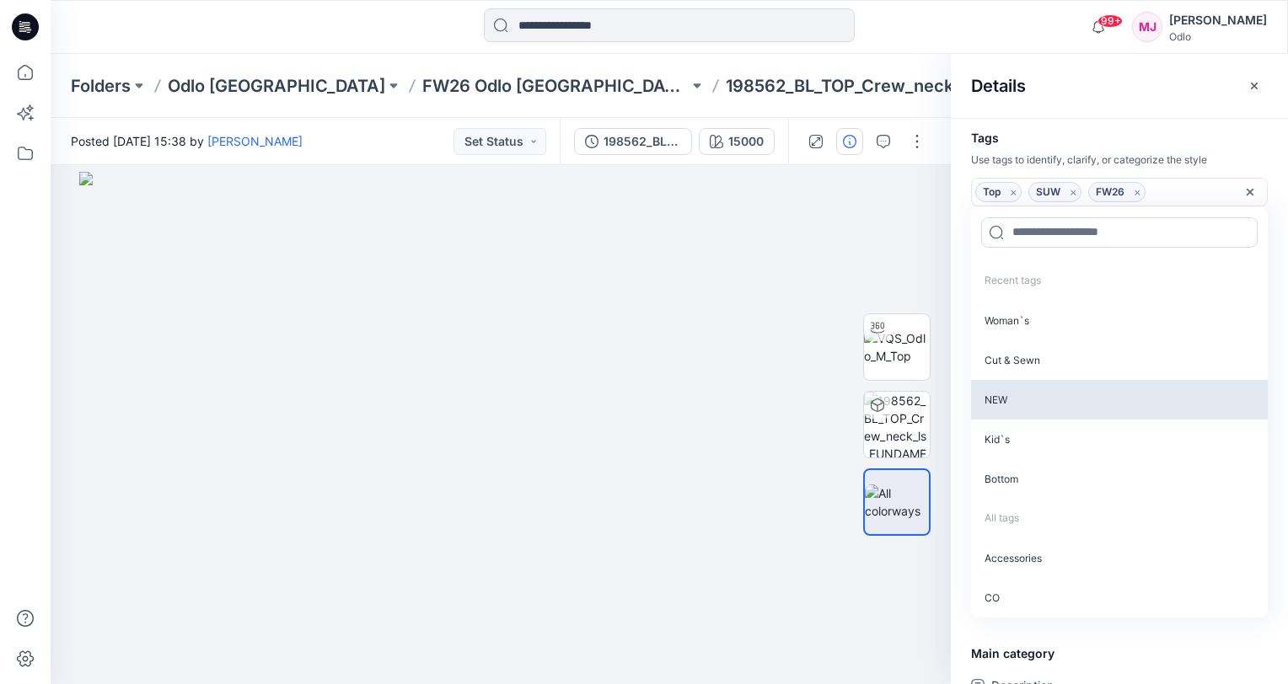
click at [1012, 358] on p "Cut & Sewn" at bounding box center [1119, 360] width 297 height 40
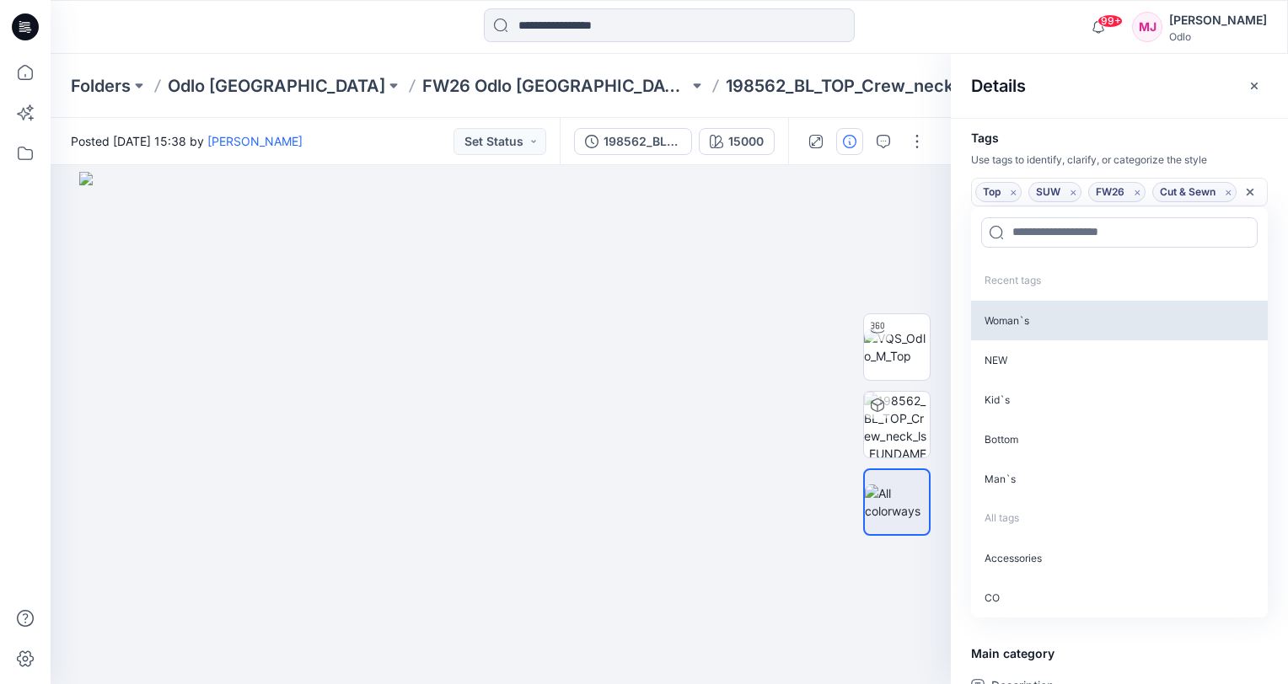
click at [1010, 361] on p "NEW" at bounding box center [1119, 360] width 297 height 40
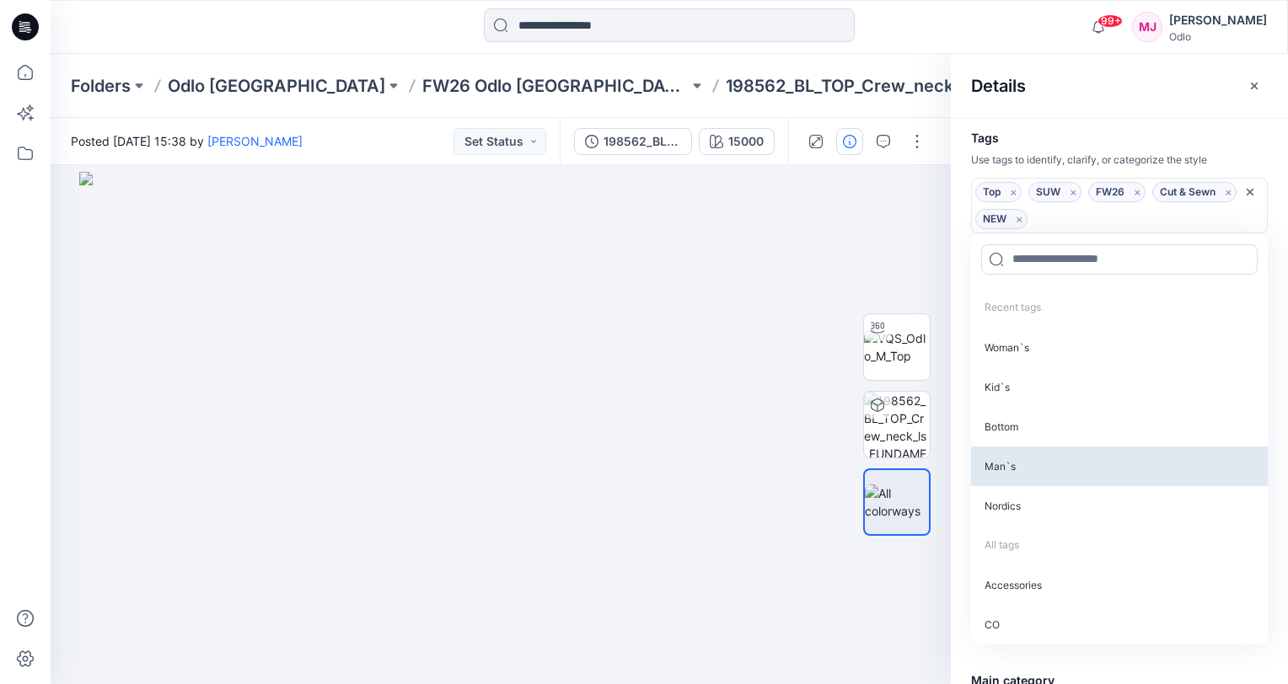
click at [1017, 459] on p "Man`s" at bounding box center [1119, 467] width 297 height 40
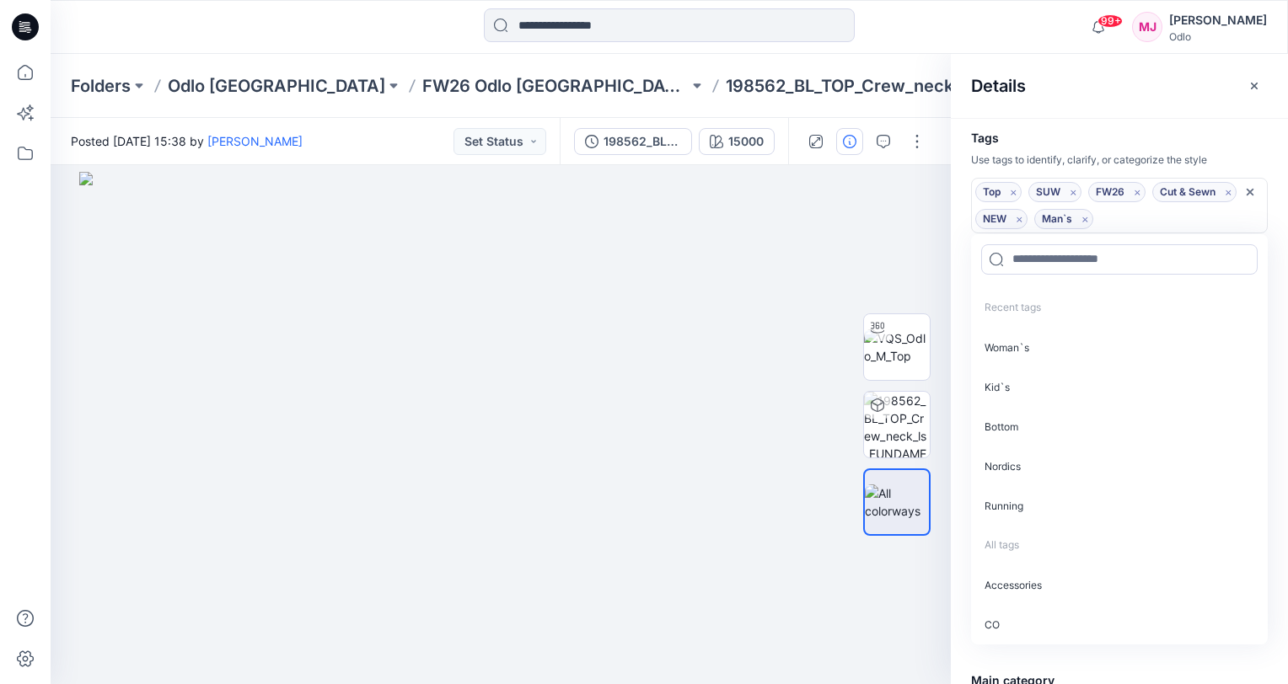
click at [1085, 111] on div "Details" at bounding box center [1119, 85] width 337 height 63
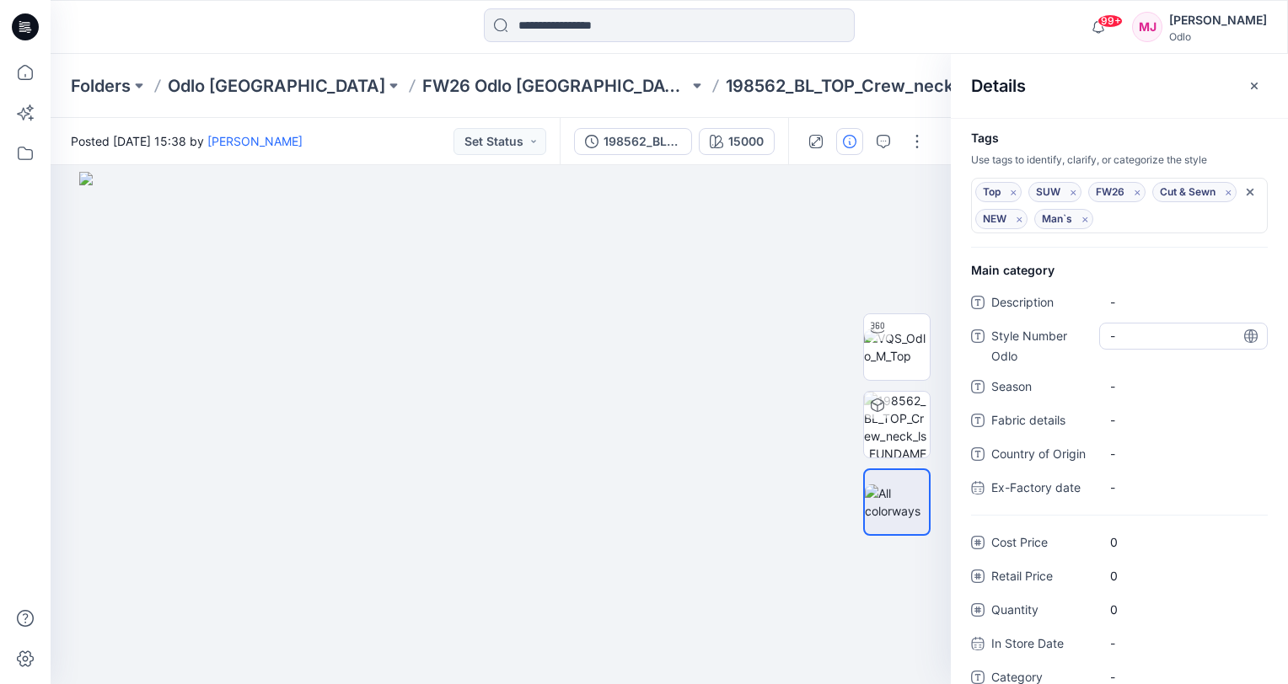
click at [1120, 334] on Odlo "-" at bounding box center [1183, 336] width 147 height 18
type textarea "******"
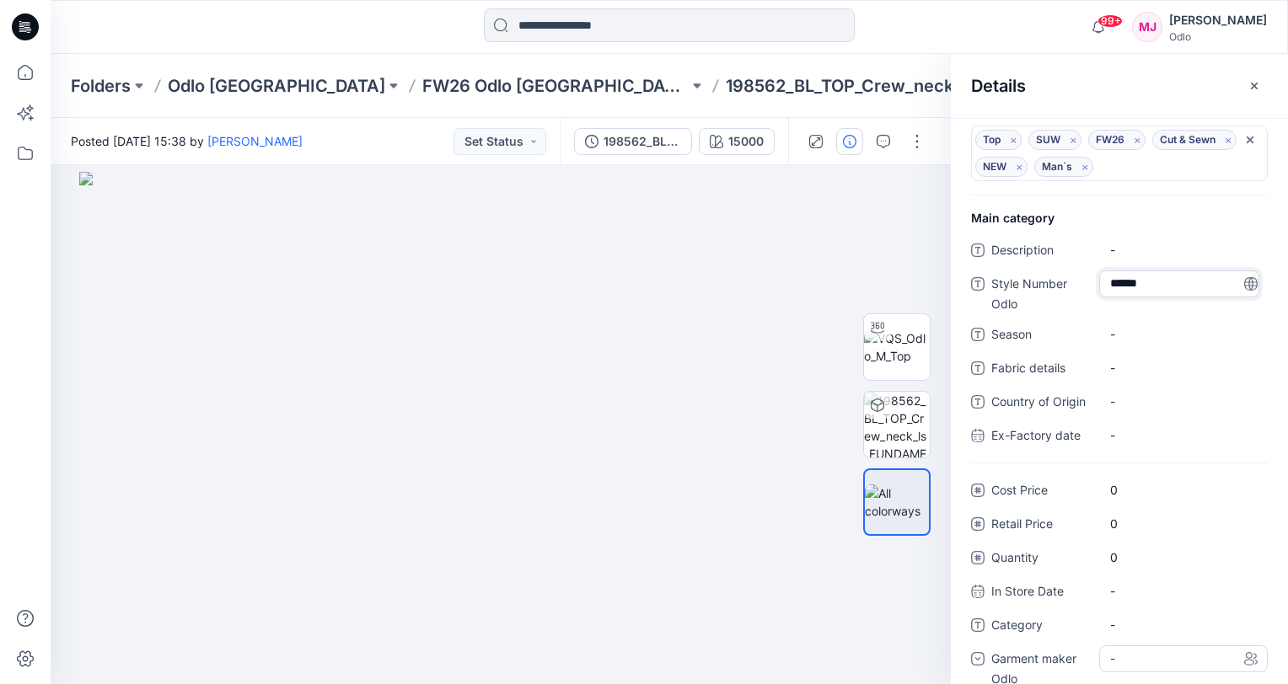
scroll to position [77, 0]
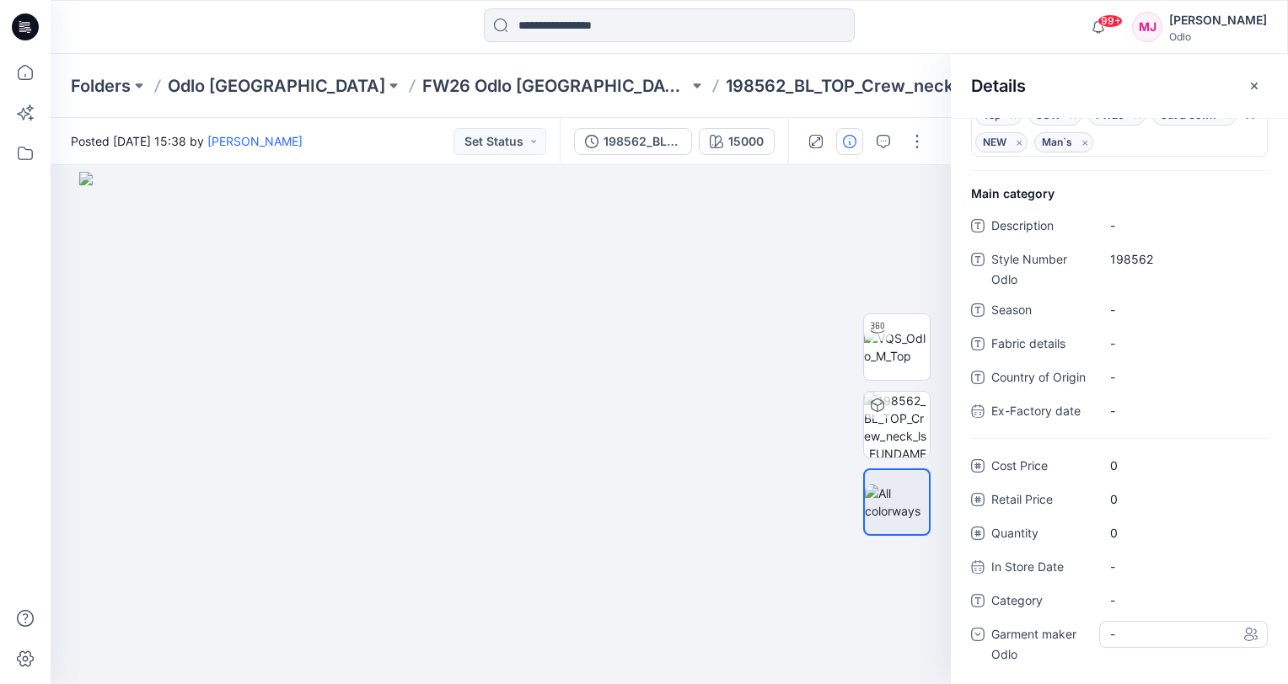
click at [1162, 630] on div "-" at bounding box center [1183, 634] width 169 height 27
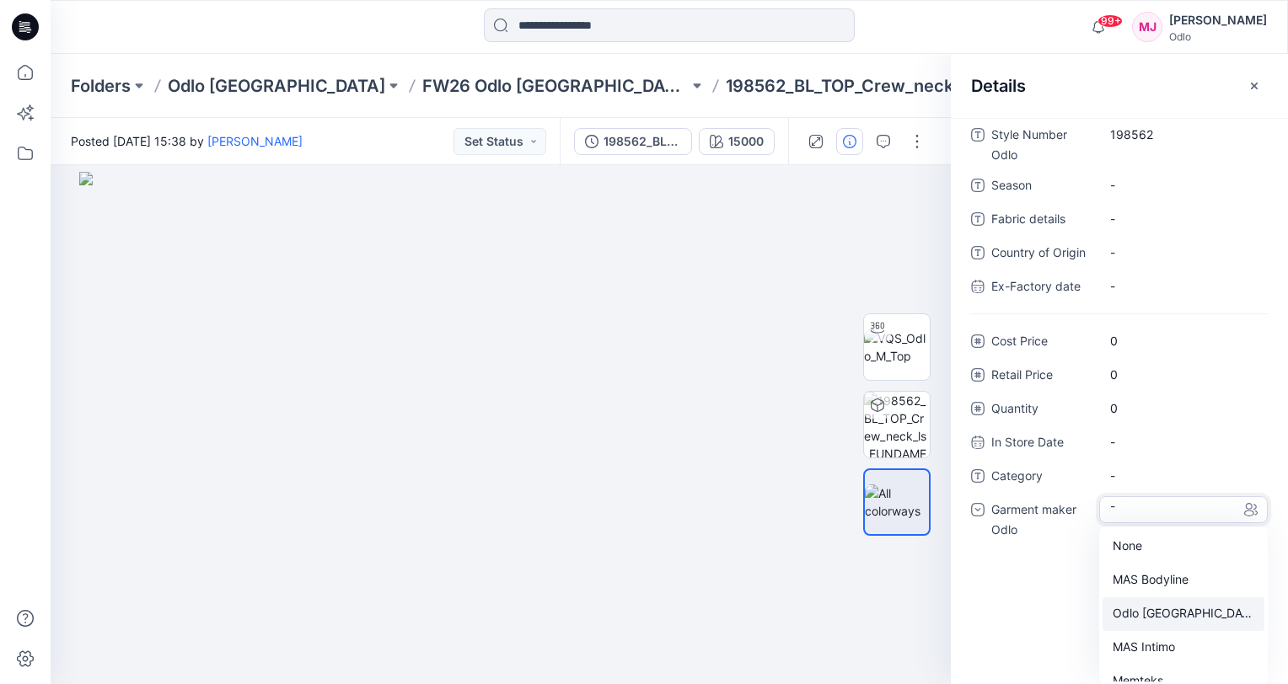
click at [1156, 608] on div "Odlo [GEOGRAPHIC_DATA]" at bounding box center [1183, 615] width 162 height 34
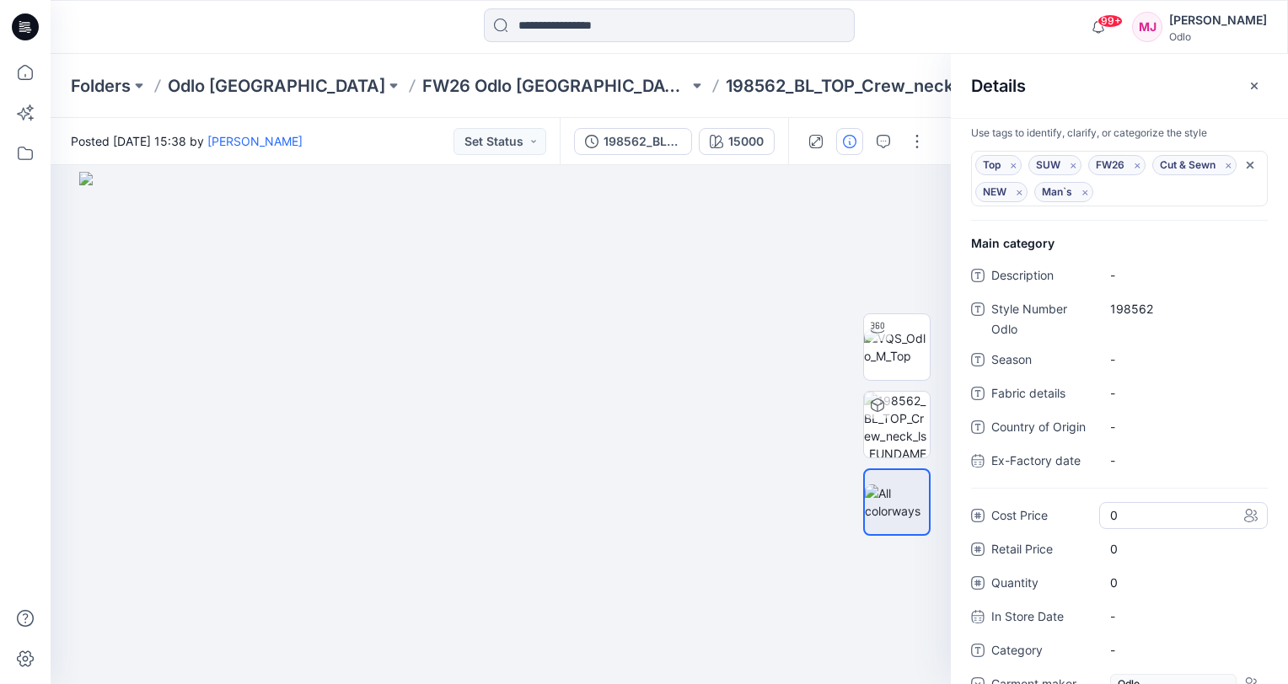
scroll to position [0, 0]
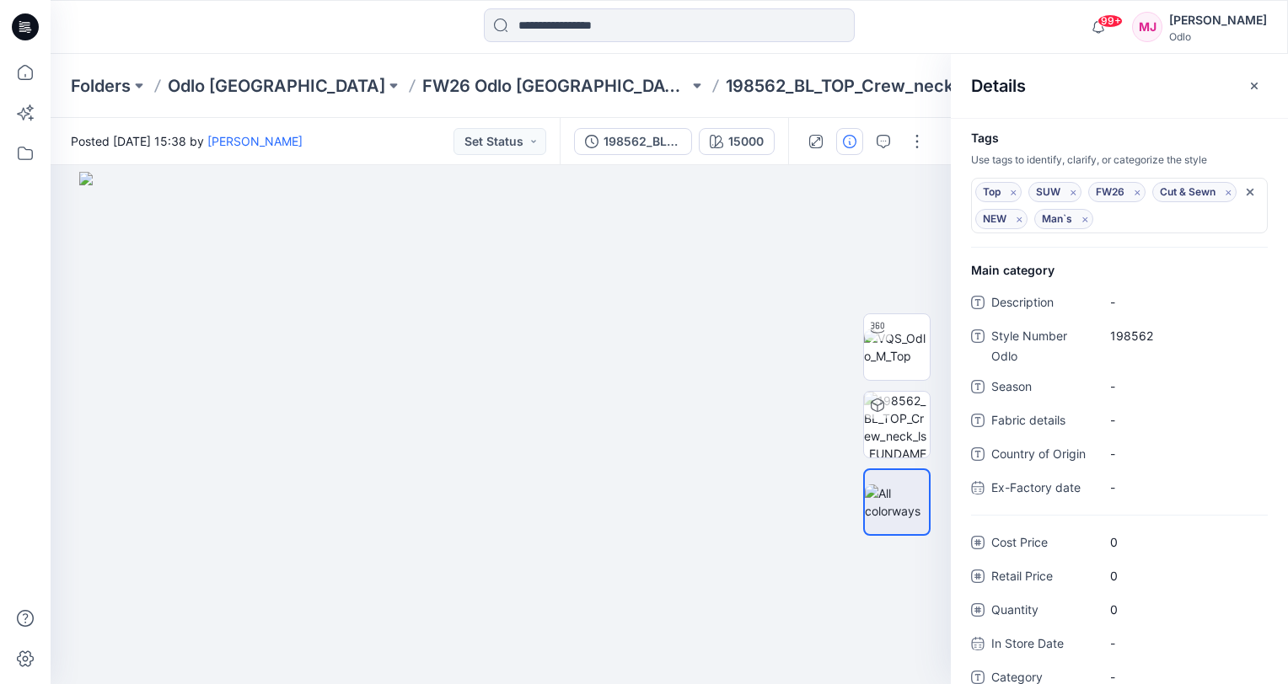
click at [888, 94] on div "Folders Odlo Romania FW26 Odlo Romania 198562_BL_TOP_Crew_neck_ls_FUNDAMENTAL A…" at bounding box center [603, 86] width 1065 height 24
click at [996, 33] on div "99+ Notifications Noga Hoerni shared 316001_Mid layer hoody ESSENTIAL THERMAL_S…" at bounding box center [669, 26] width 1236 height 37
click at [1257, 84] on icon "button" at bounding box center [1253, 85] width 13 height 13
